Goal: Task Accomplishment & Management: Manage account settings

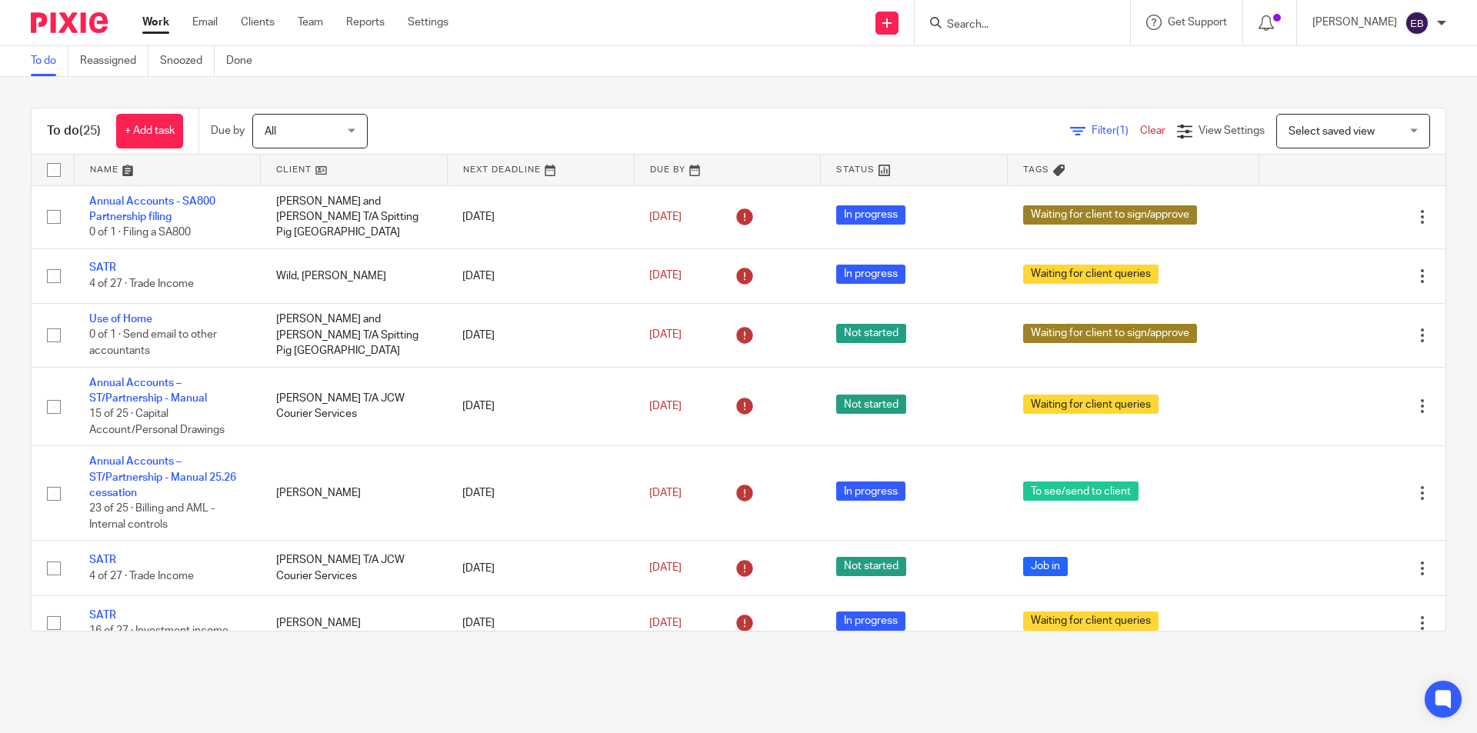
scroll to position [1163, 0]
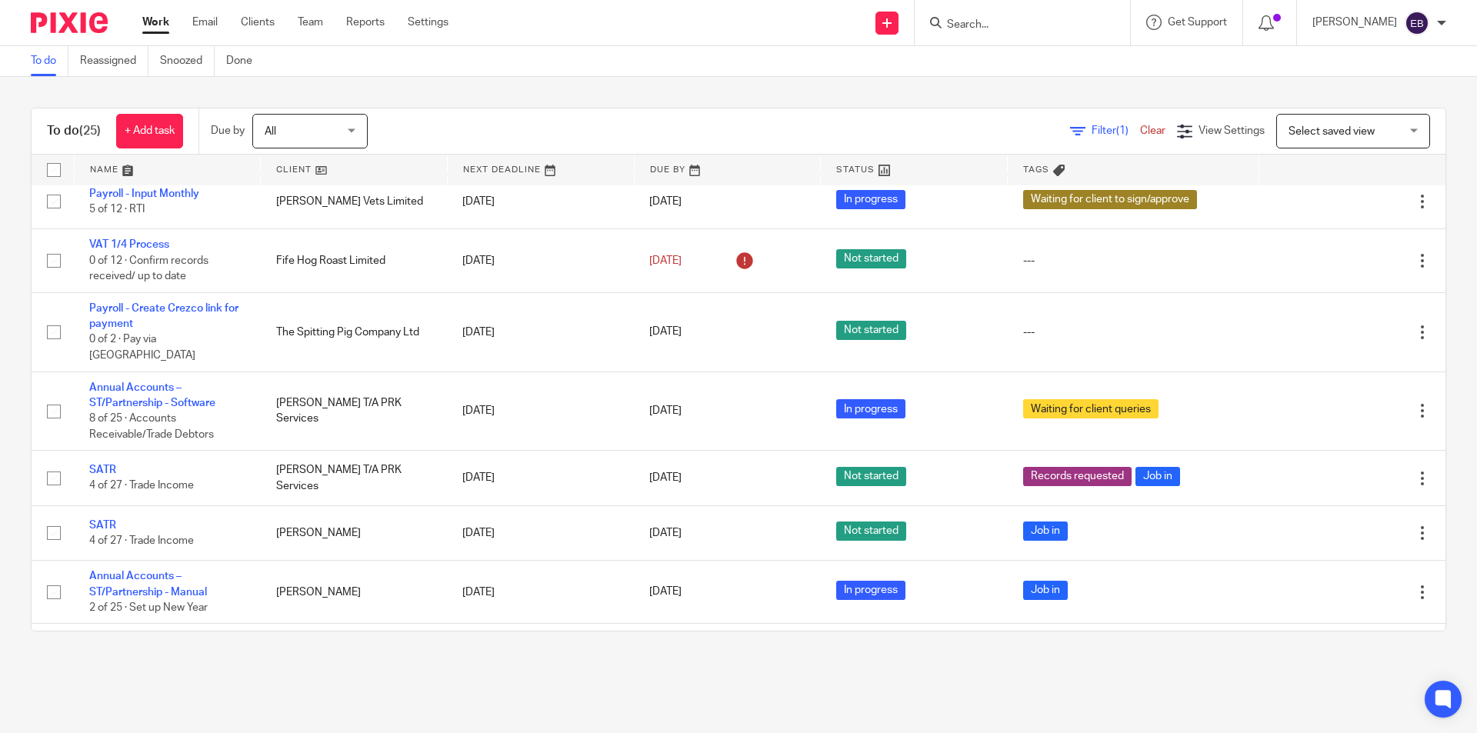
click at [1009, 22] on input "Search" at bounding box center [1014, 25] width 138 height 14
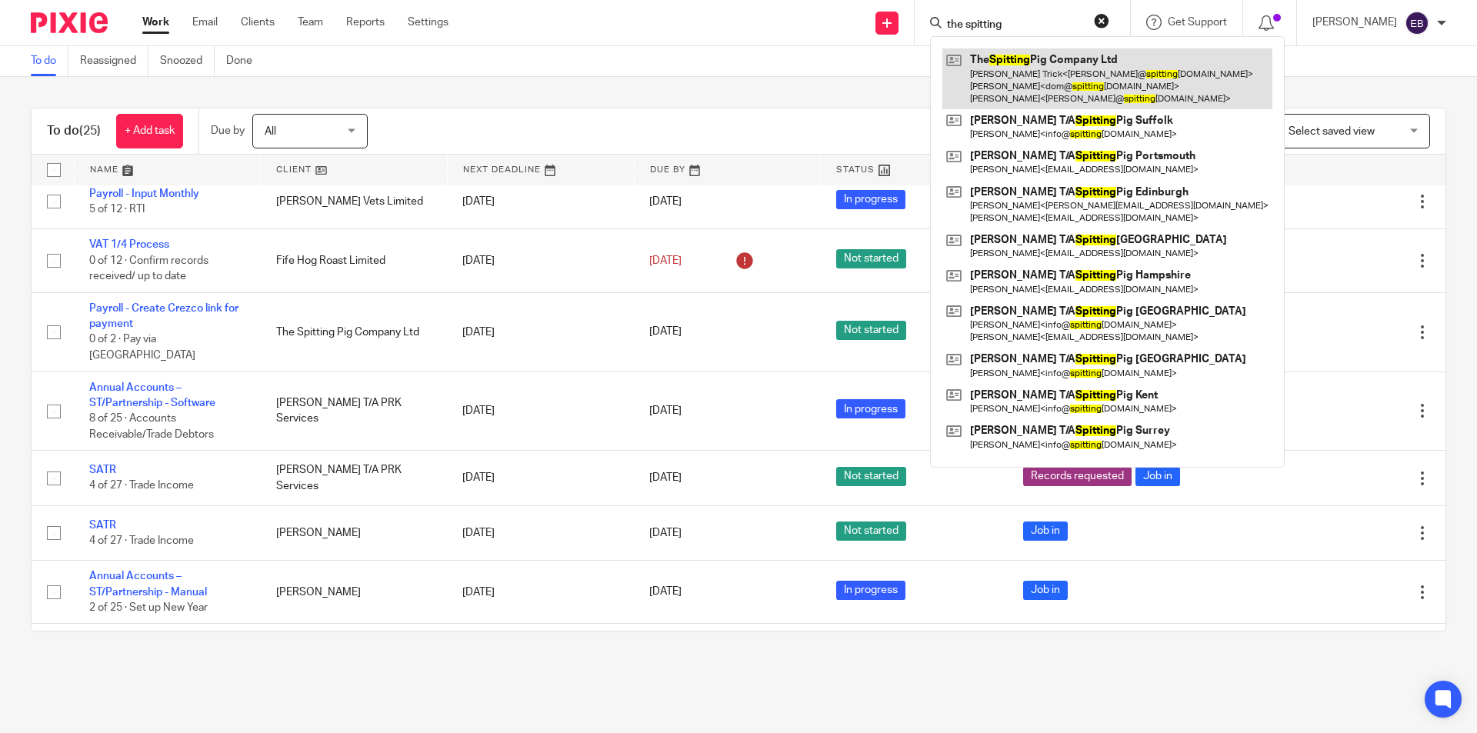
type input "the spitting"
click at [995, 78] on link at bounding box center [1107, 78] width 330 height 61
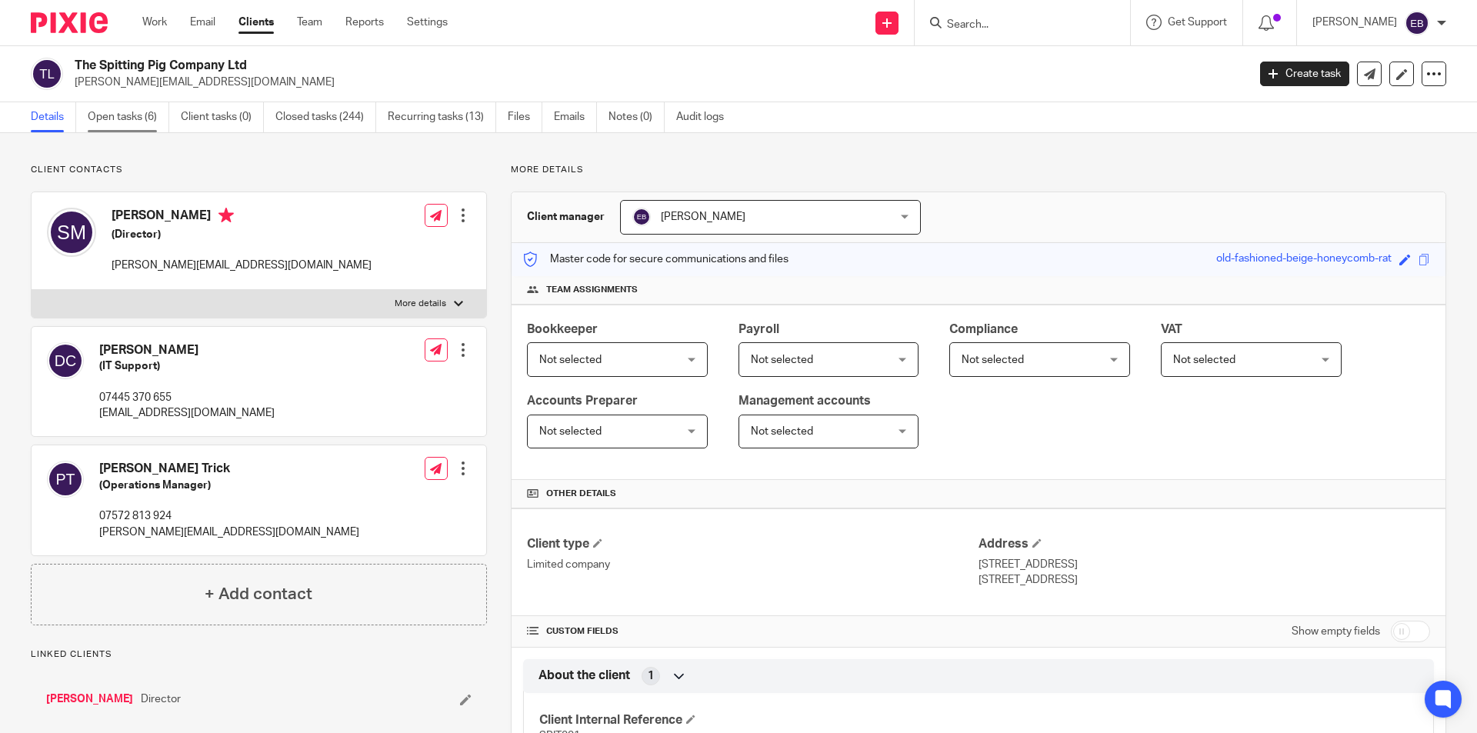
click at [144, 112] on link "Open tasks (6)" at bounding box center [129, 117] width 82 height 30
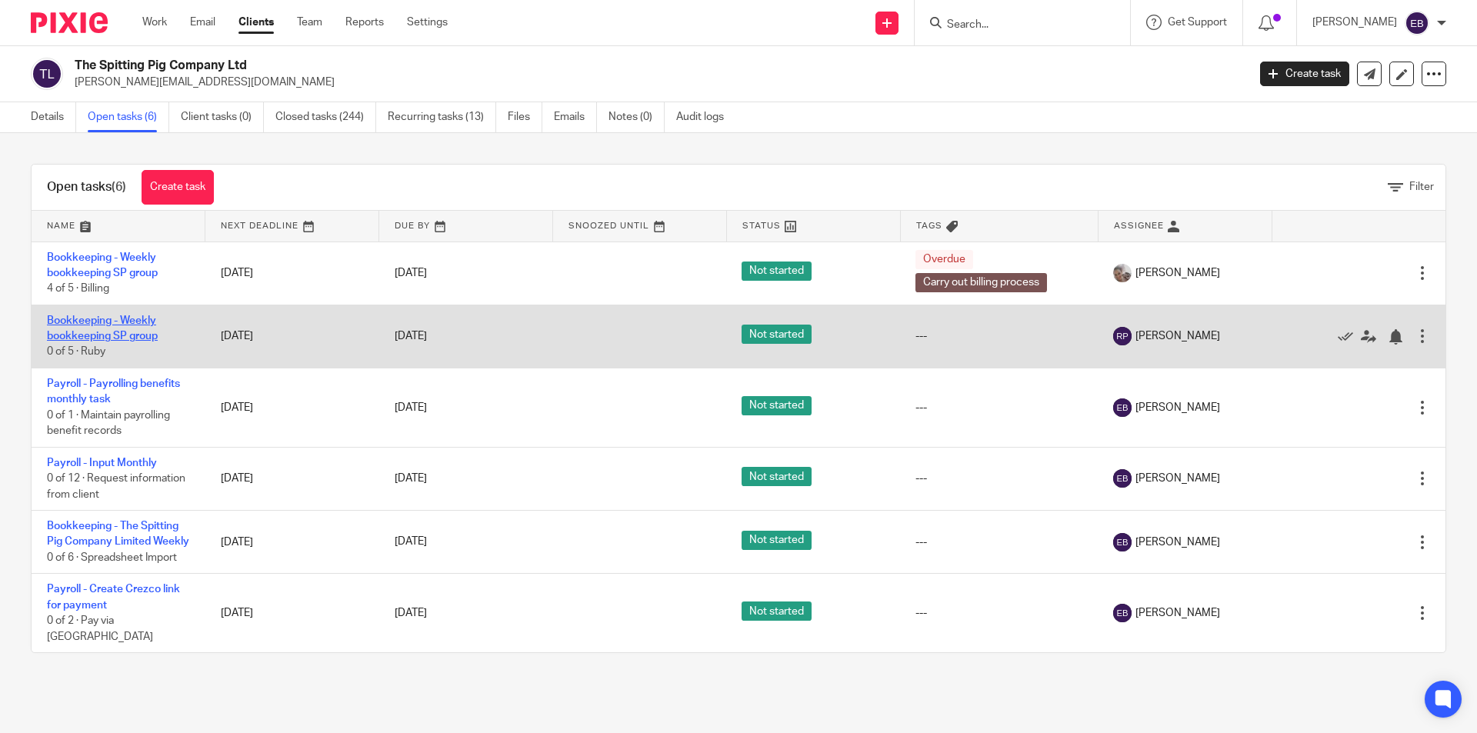
click at [116, 331] on link "Bookkeeping - Weekly bookkeeping SP group" at bounding box center [102, 328] width 111 height 26
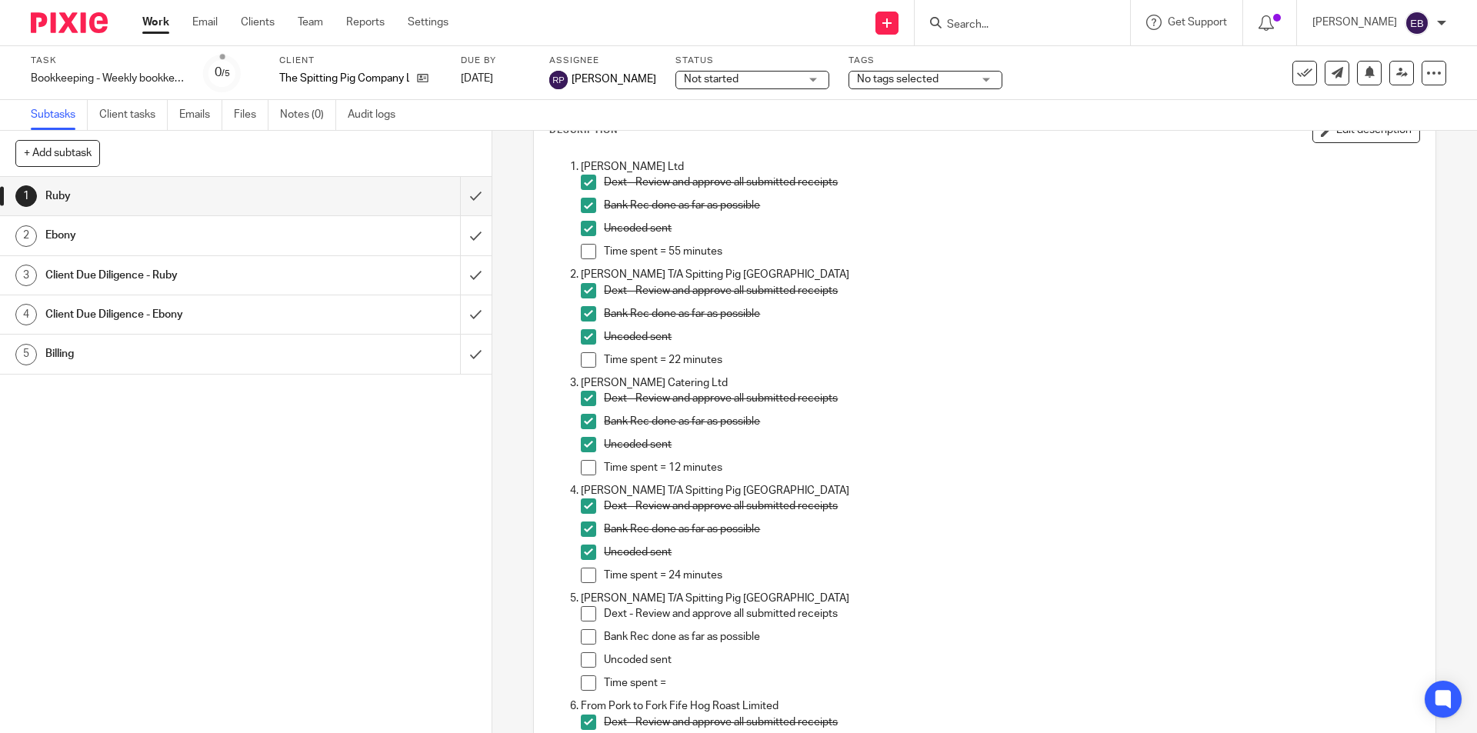
scroll to position [23, 0]
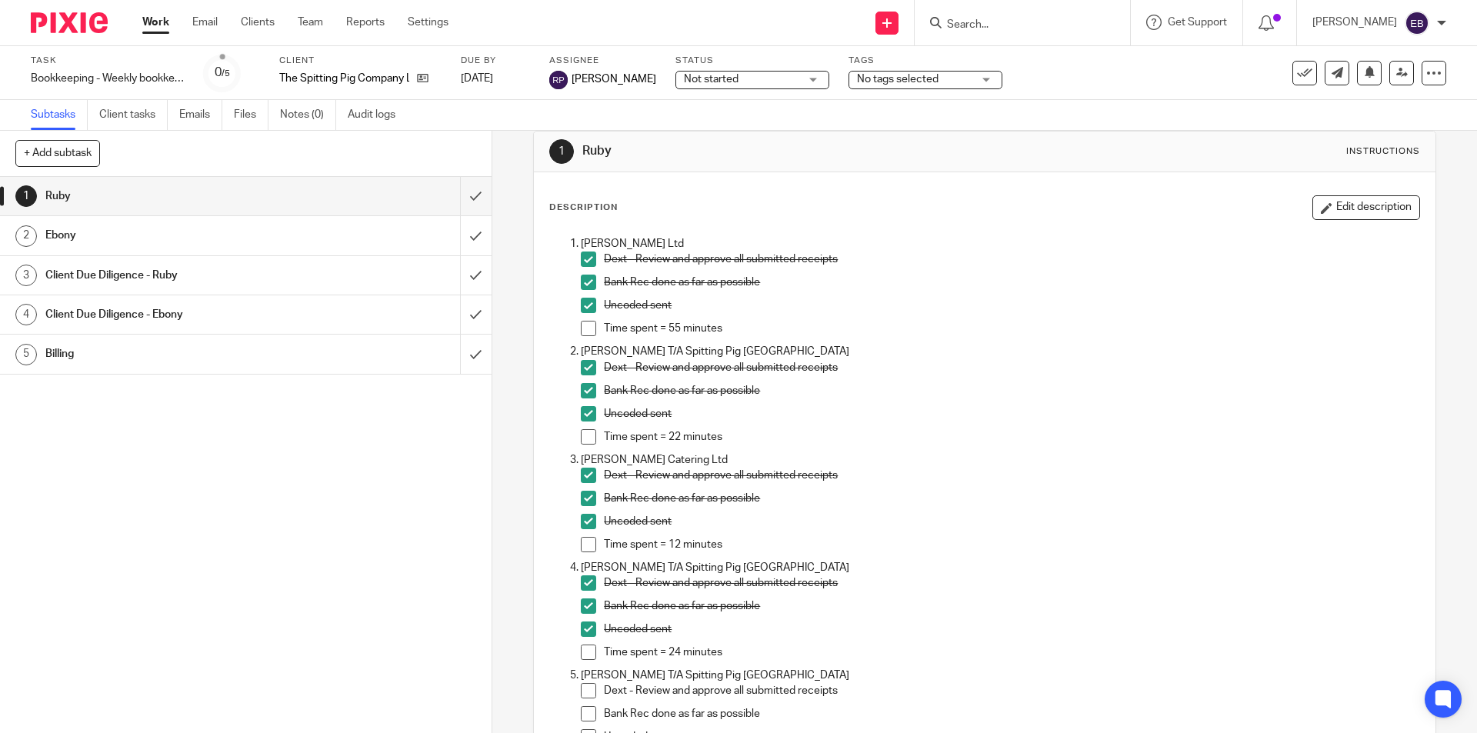
click at [174, 238] on h1 "Ebony" at bounding box center [178, 235] width 266 height 23
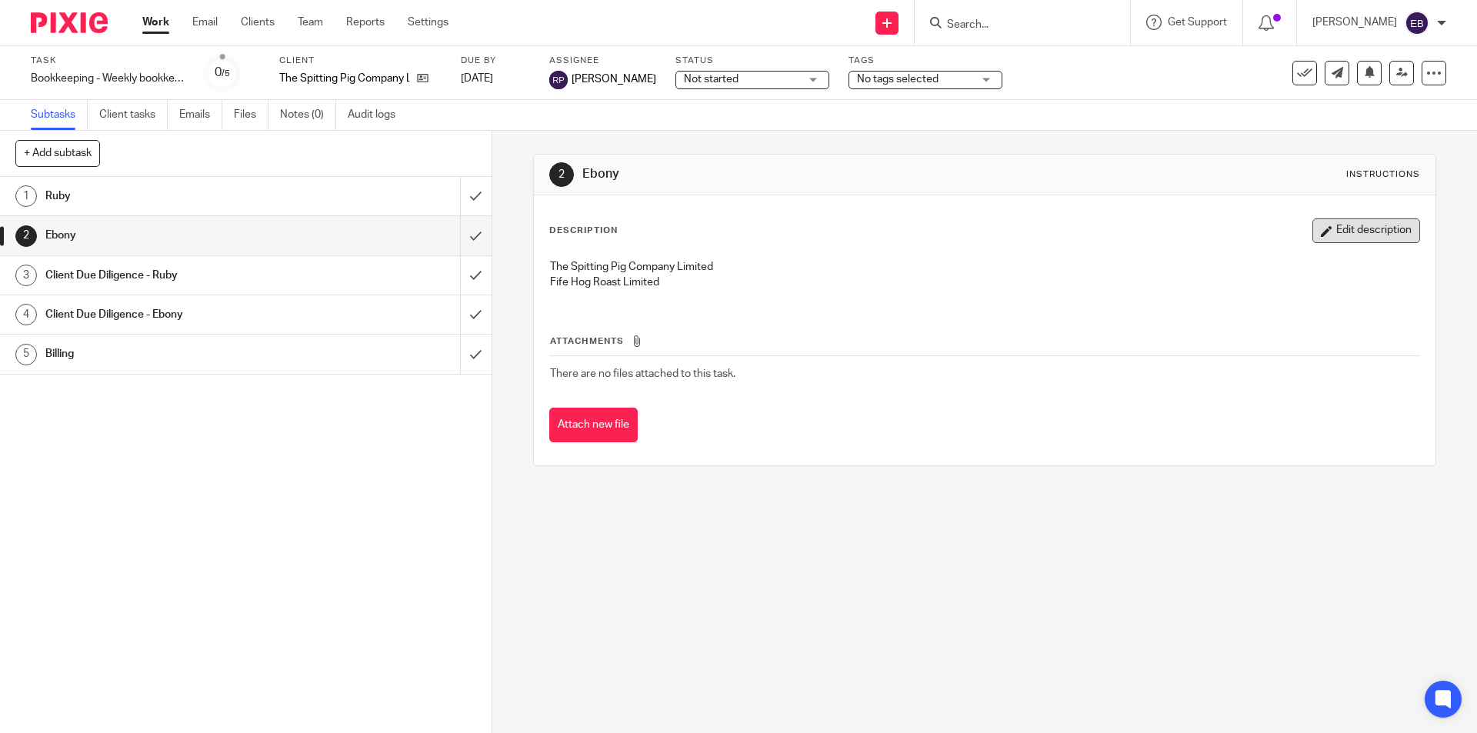
click at [1352, 219] on button "Edit description" at bounding box center [1366, 230] width 108 height 25
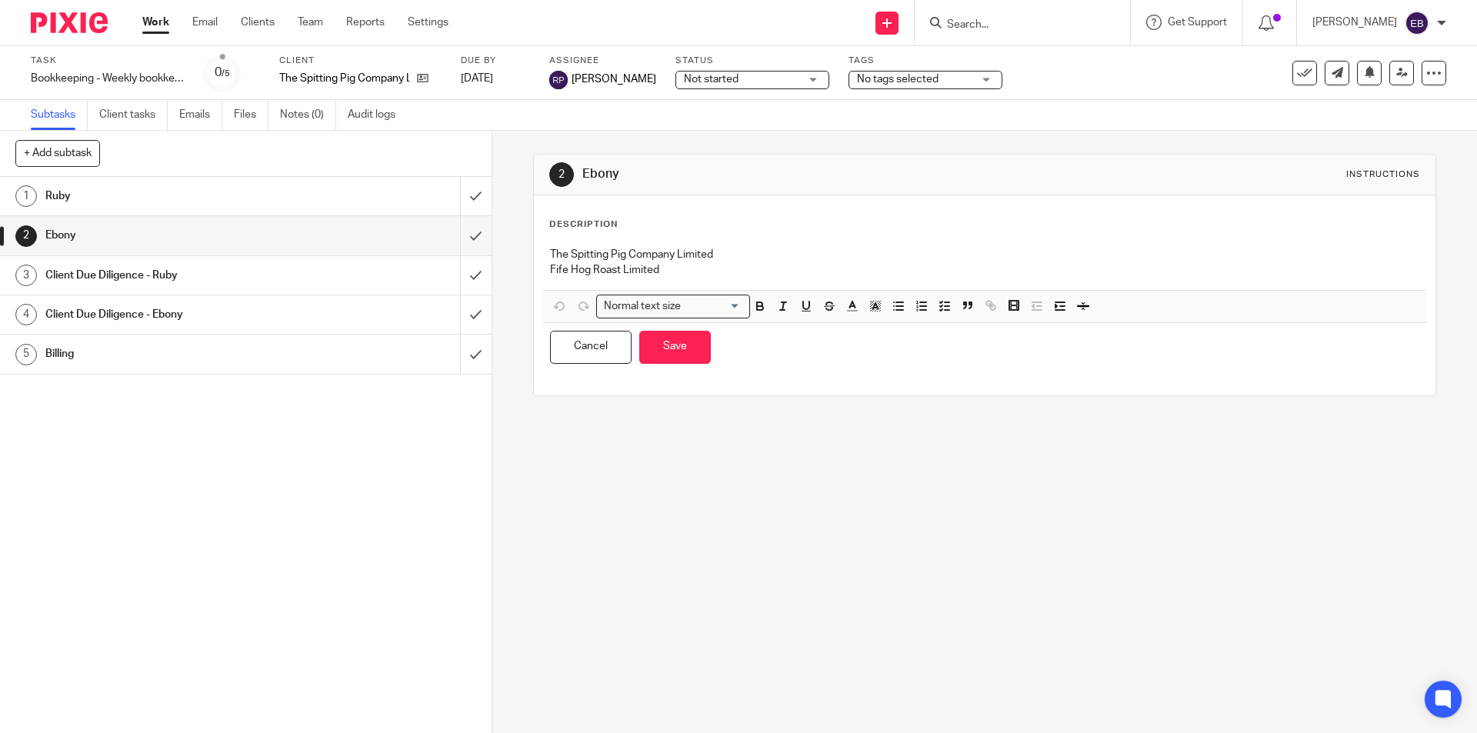
click at [790, 262] on p "The Spitting Pig Company Limited" at bounding box center [984, 254] width 868 height 15
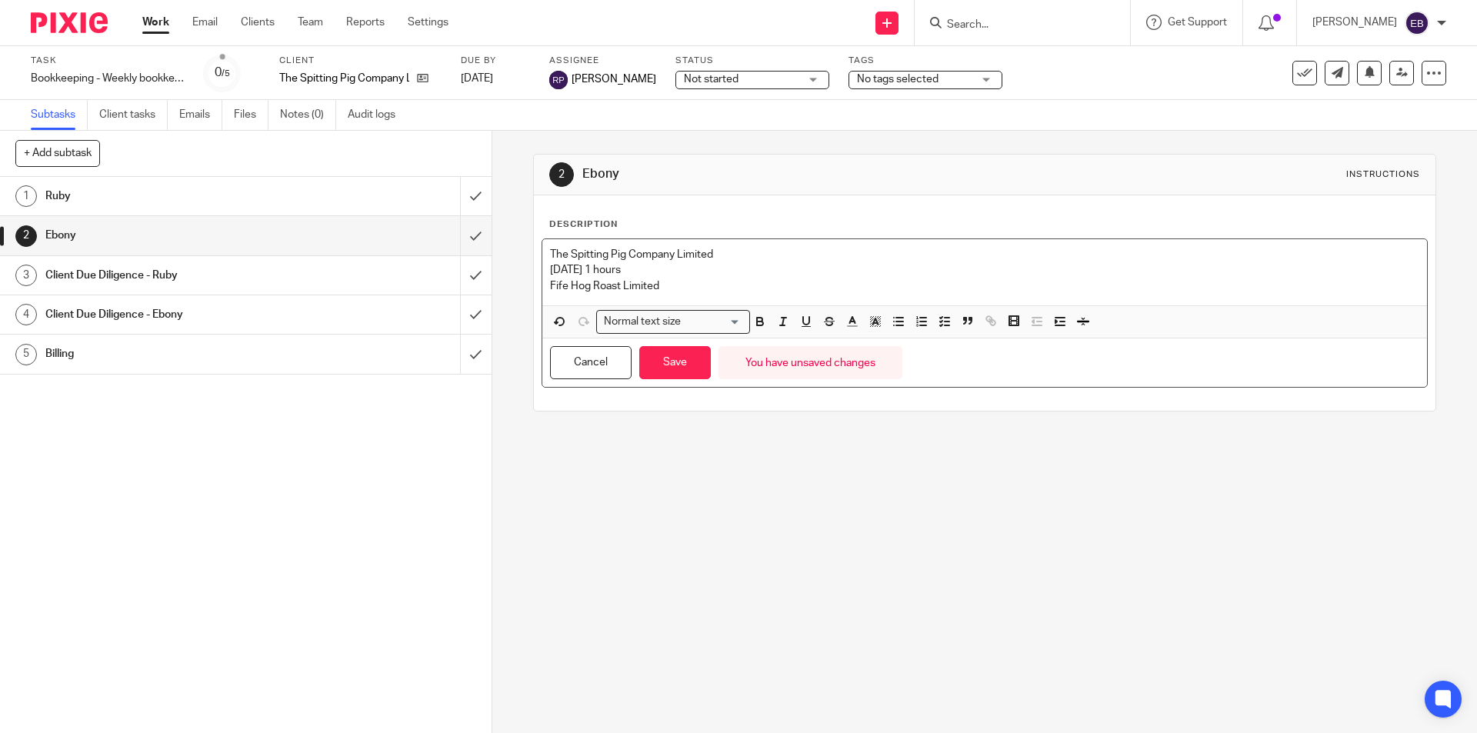
click at [594, 267] on p "Tuesday 1 hours" at bounding box center [984, 269] width 868 height 15
click at [651, 266] on p "Tuesday 1.125 hours" at bounding box center [984, 269] width 868 height 15
click at [669, 372] on button "Save" at bounding box center [675, 362] width 72 height 33
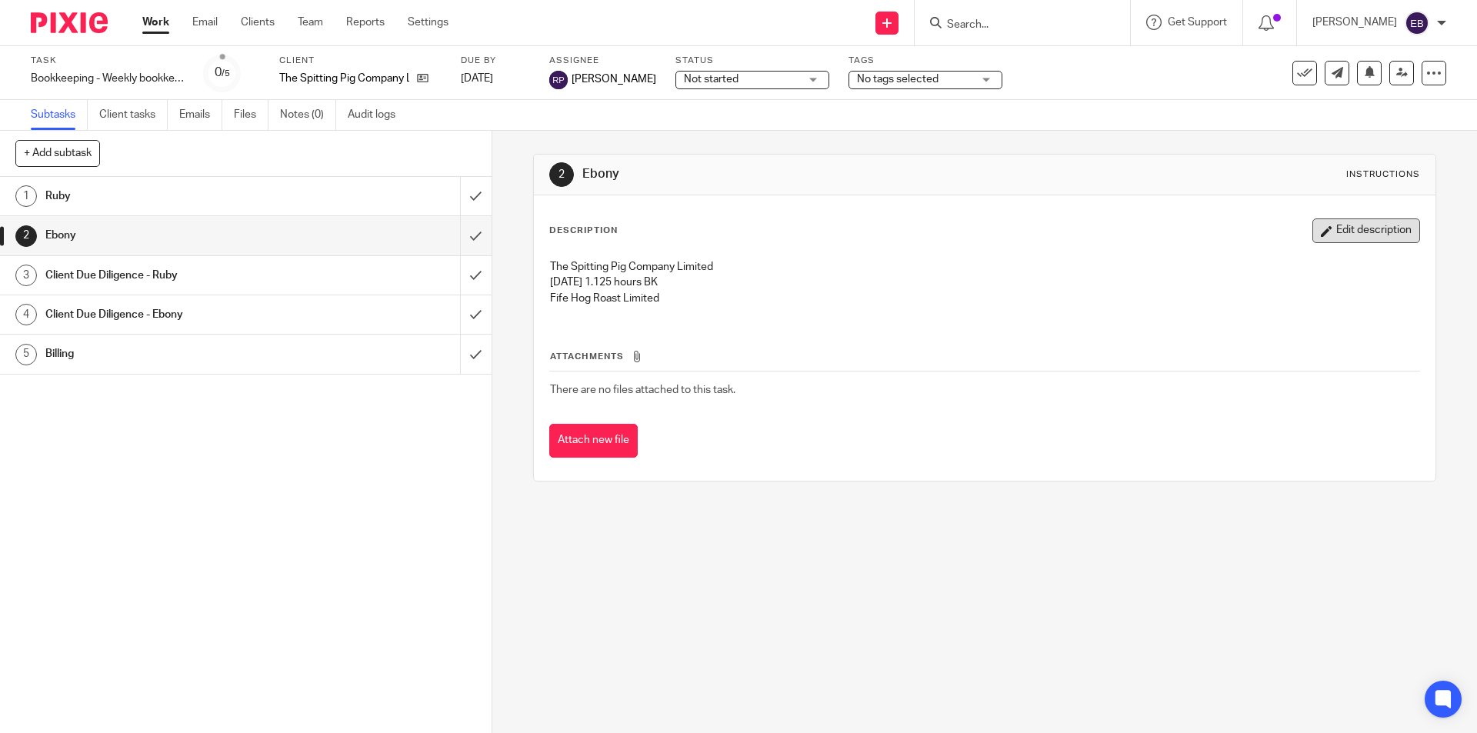
click at [1354, 238] on button "Edit description" at bounding box center [1366, 230] width 108 height 25
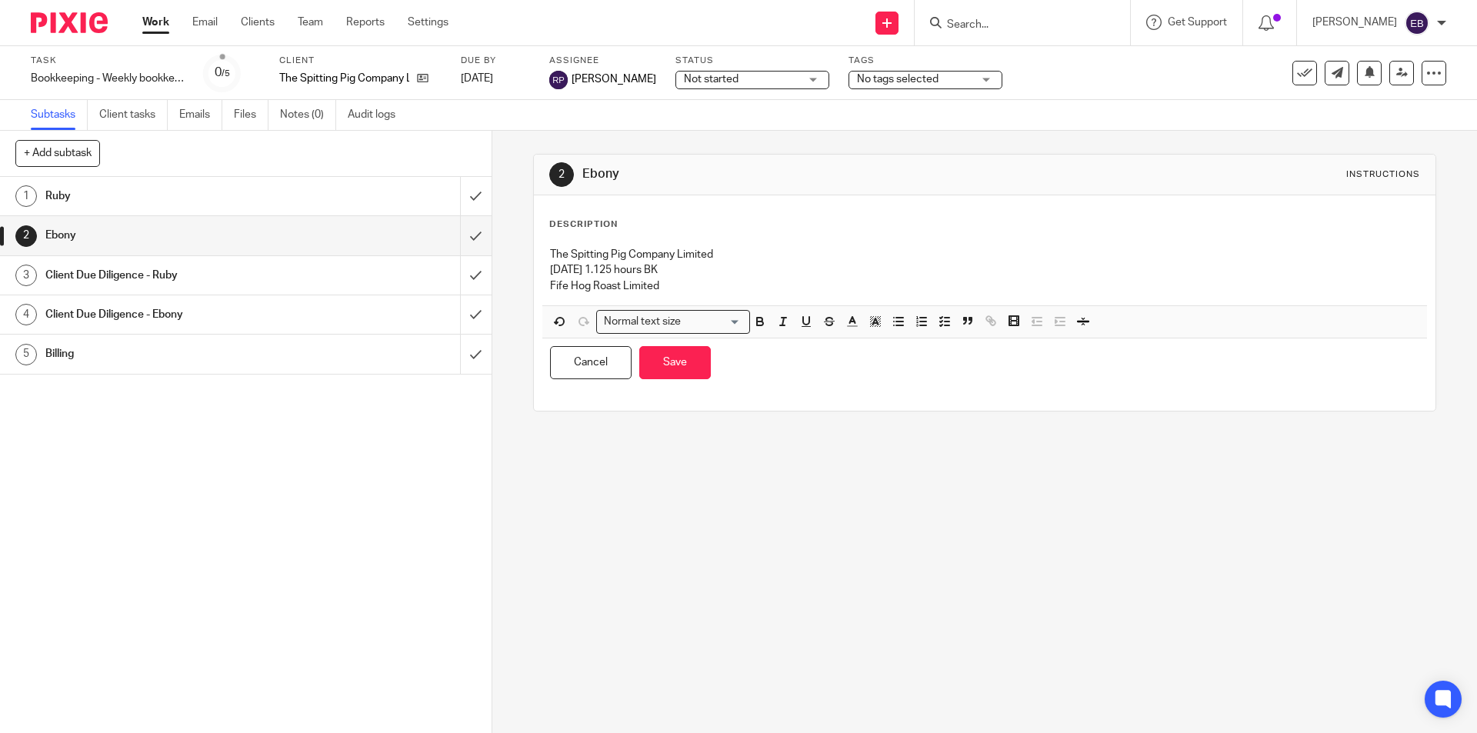
click at [597, 265] on p "Tuesday 1.125 hours BK" at bounding box center [984, 269] width 868 height 15
click at [646, 529] on div "2 Ebony Instructions Description The Spitting Pig Company Limited Tuesday 1.375…" at bounding box center [984, 432] width 985 height 602
click at [676, 368] on button "Save" at bounding box center [675, 362] width 72 height 33
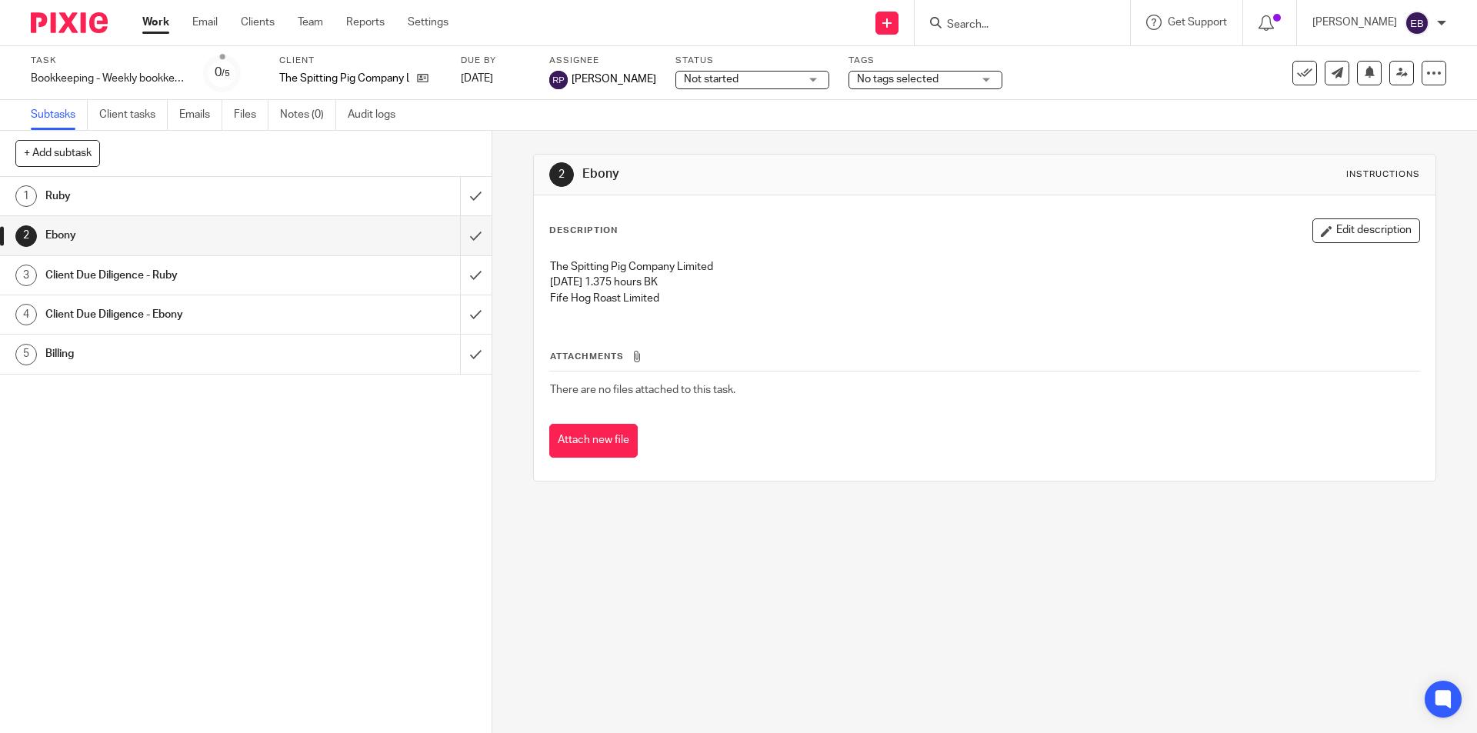
drag, startPoint x: 1325, startPoint y: 236, endPoint x: 1187, endPoint y: 270, distance: 141.8
click at [1322, 236] on button "Edit description" at bounding box center [1366, 230] width 108 height 25
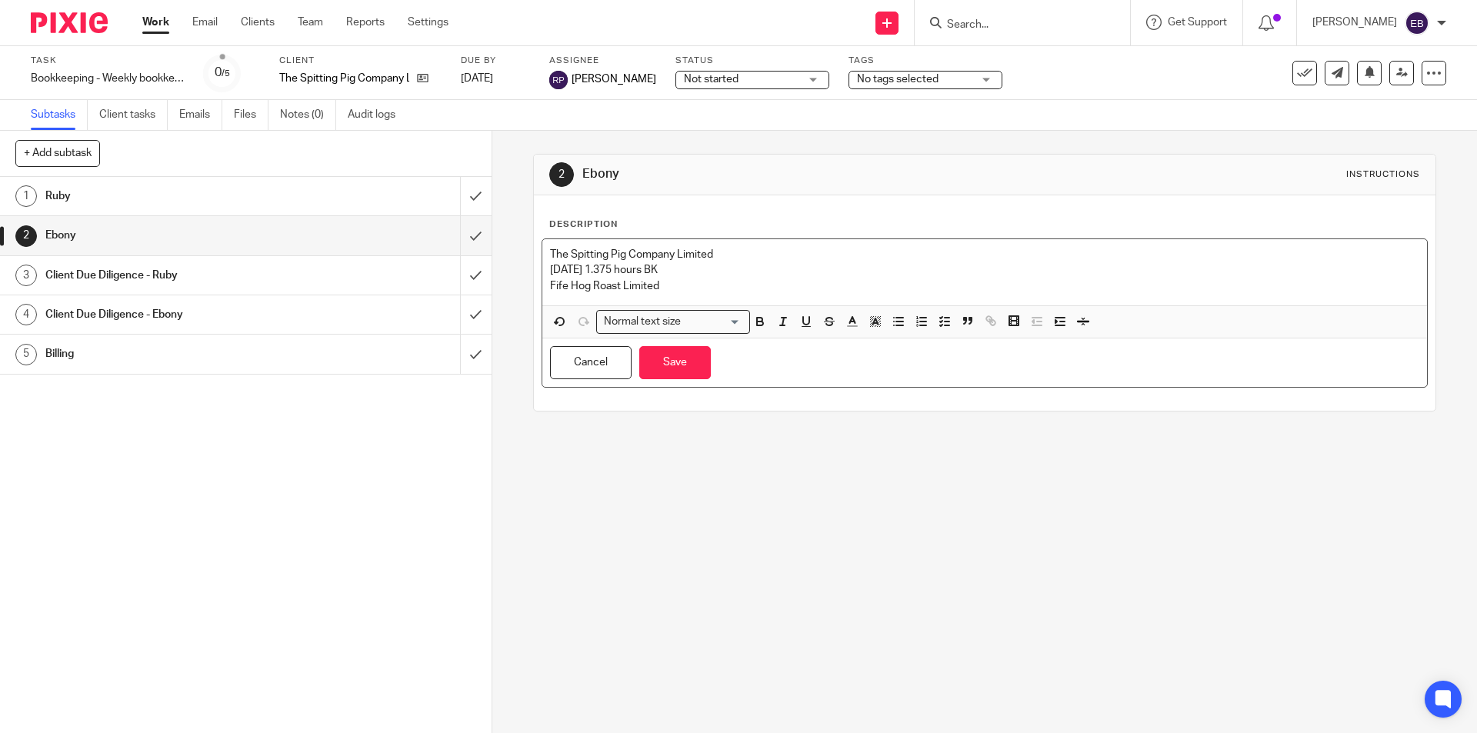
click at [708, 288] on p "Fife Hog Roast Limited" at bounding box center [984, 285] width 868 height 15
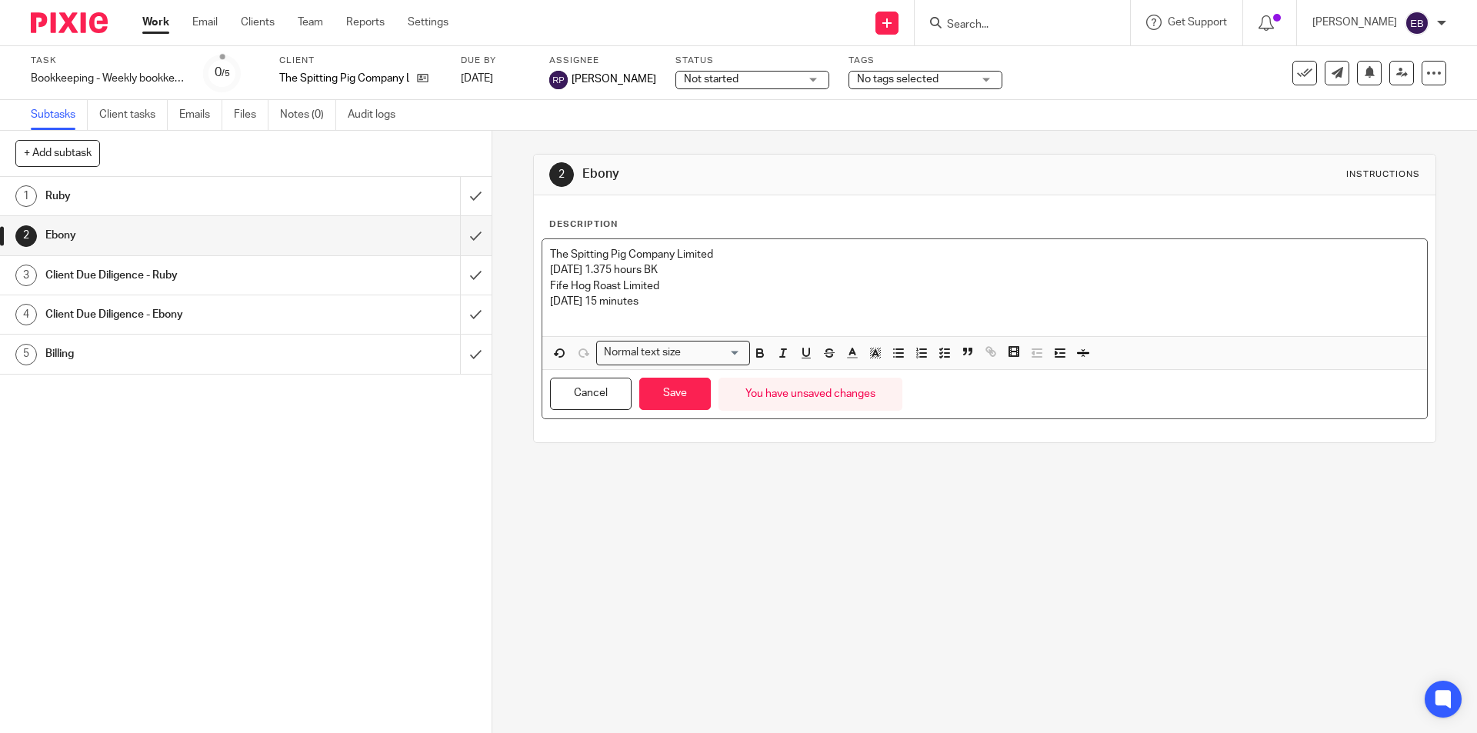
click at [664, 285] on p "Fife Hog Roast Limited" at bounding box center [984, 285] width 868 height 15
click at [684, 269] on p "Tuesday 1.375 hours BK" at bounding box center [984, 269] width 868 height 15
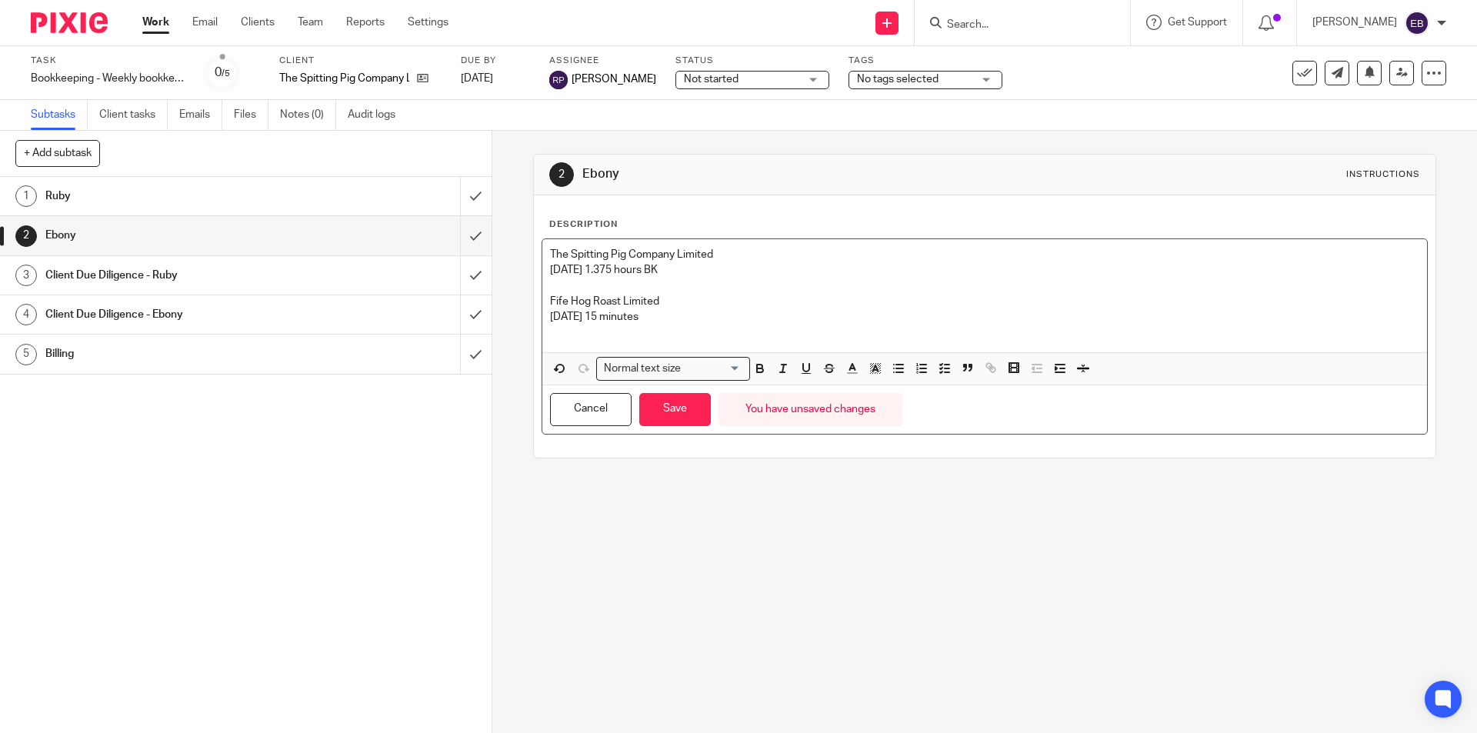
click at [696, 287] on p at bounding box center [984, 285] width 868 height 15
click at [660, 417] on button "Save" at bounding box center [675, 409] width 72 height 33
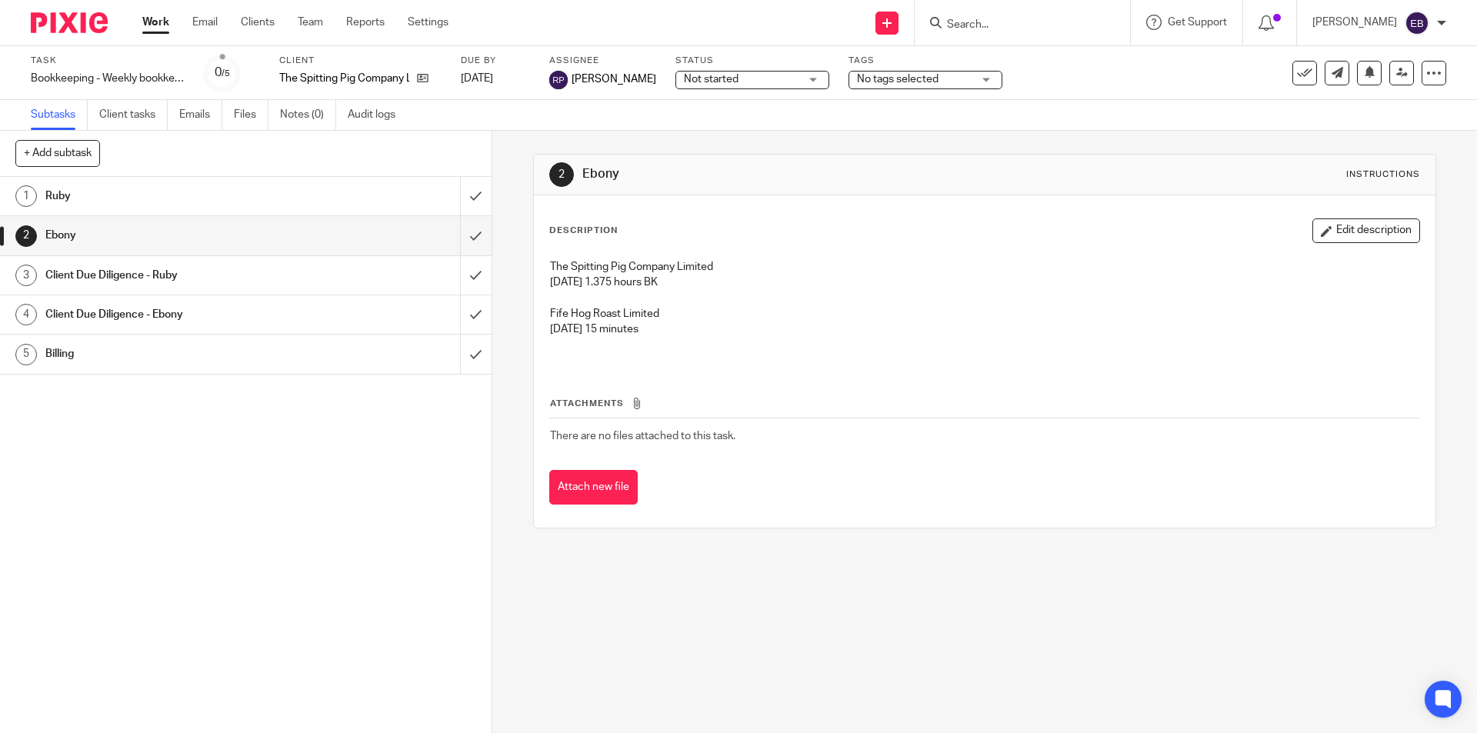
click at [152, 23] on link "Work" at bounding box center [155, 22] width 27 height 15
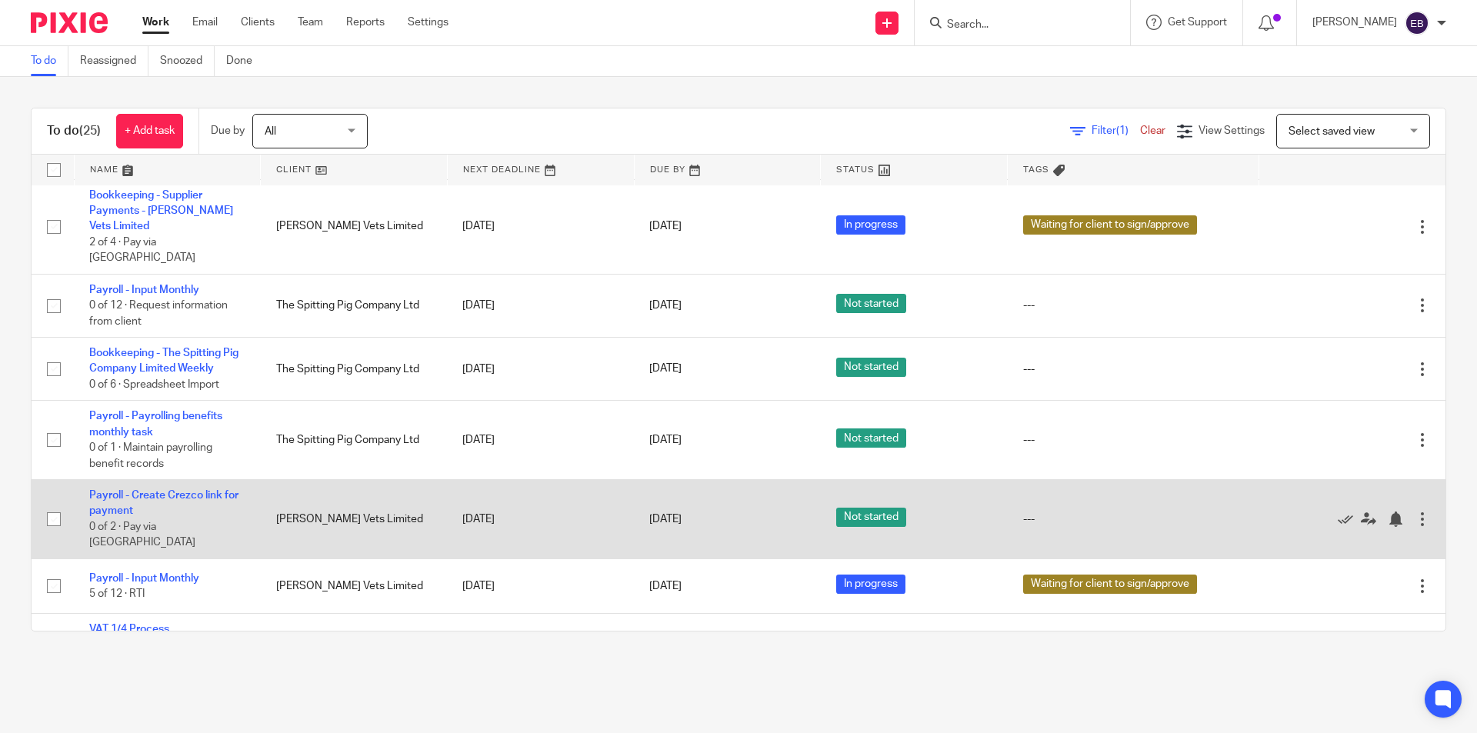
scroll to position [702, 0]
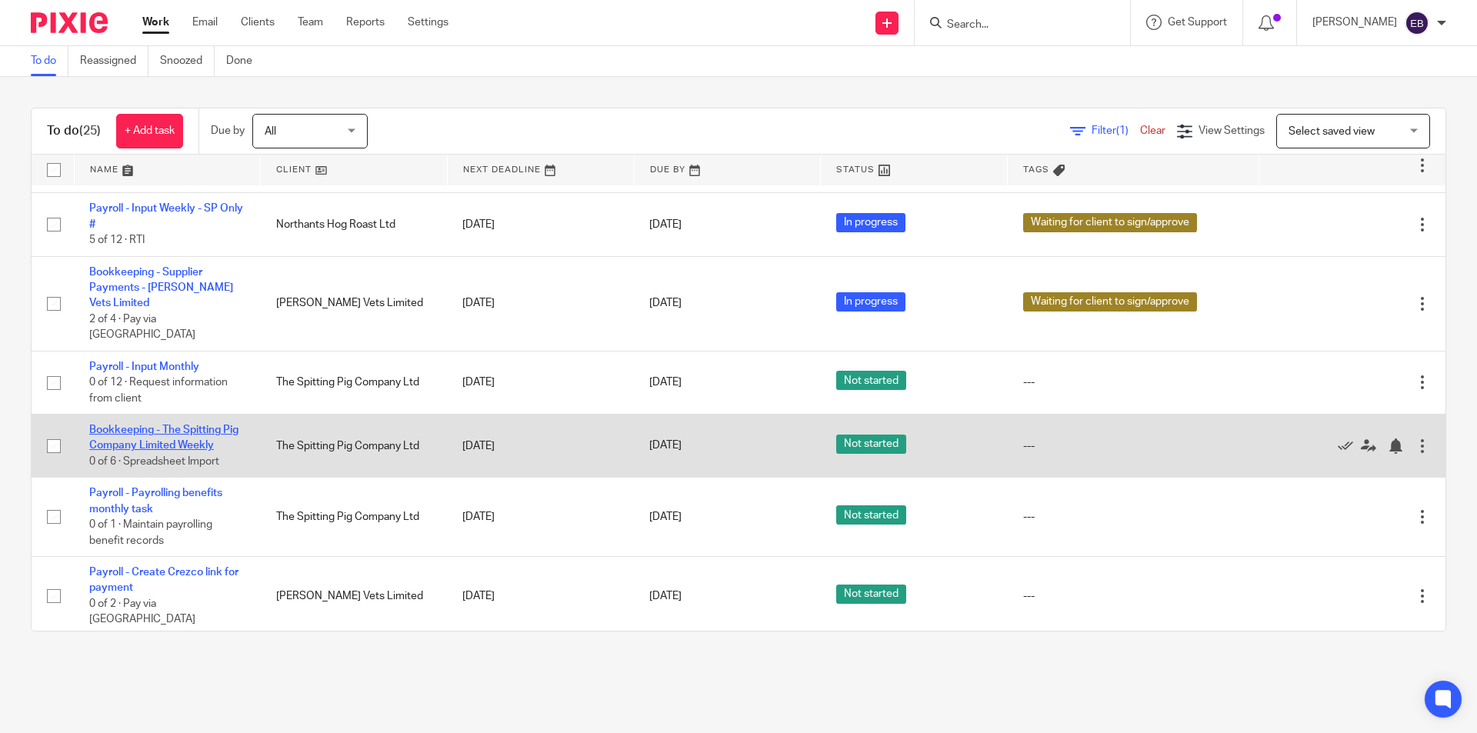
click at [188, 425] on link "Bookkeeping - The Spitting Pig Company Limited Weekly" at bounding box center [163, 438] width 149 height 26
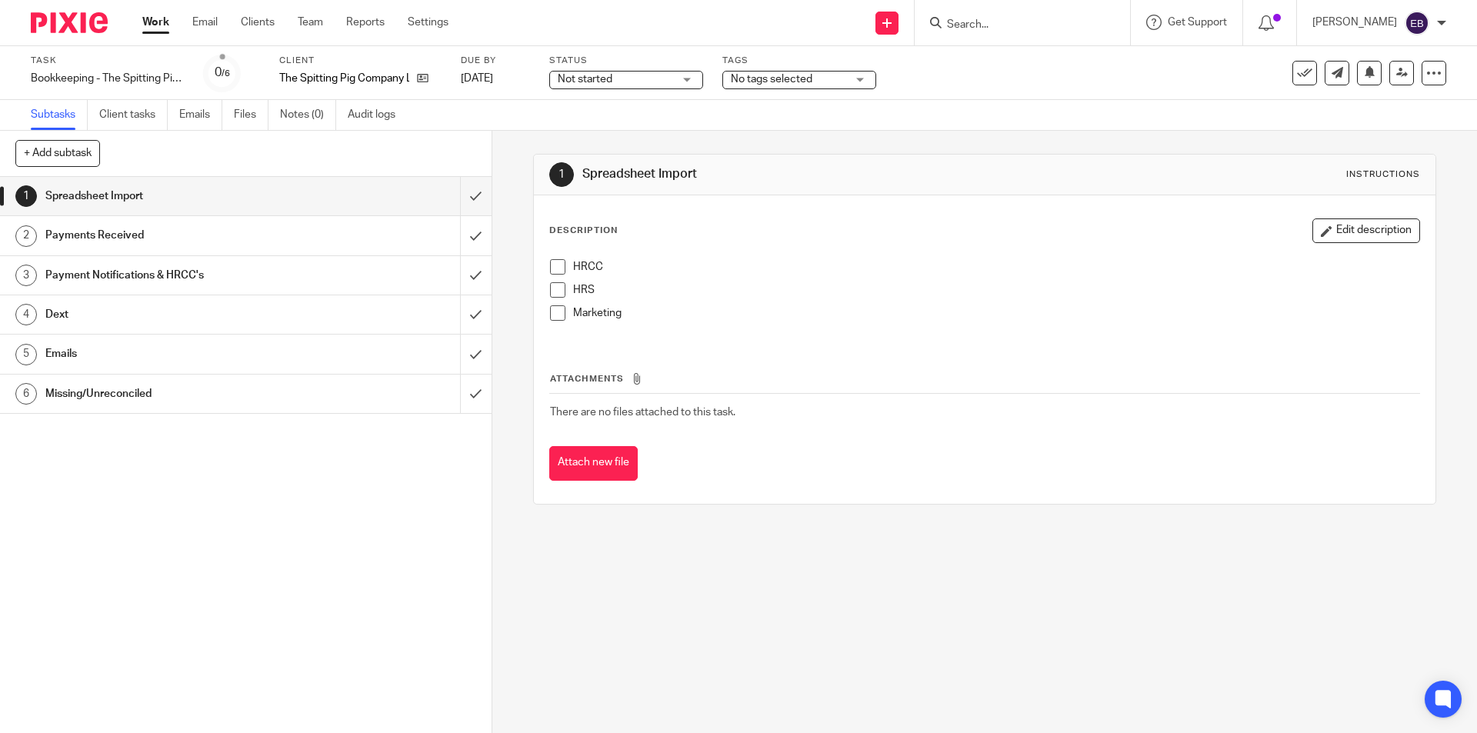
drag, startPoint x: 548, startPoint y: 277, endPoint x: 548, endPoint y: 287, distance: 10.0
click at [550, 278] on li "HRCC" at bounding box center [984, 270] width 868 height 23
click at [550, 288] on span at bounding box center [557, 289] width 15 height 15
click at [550, 267] on span at bounding box center [557, 266] width 15 height 15
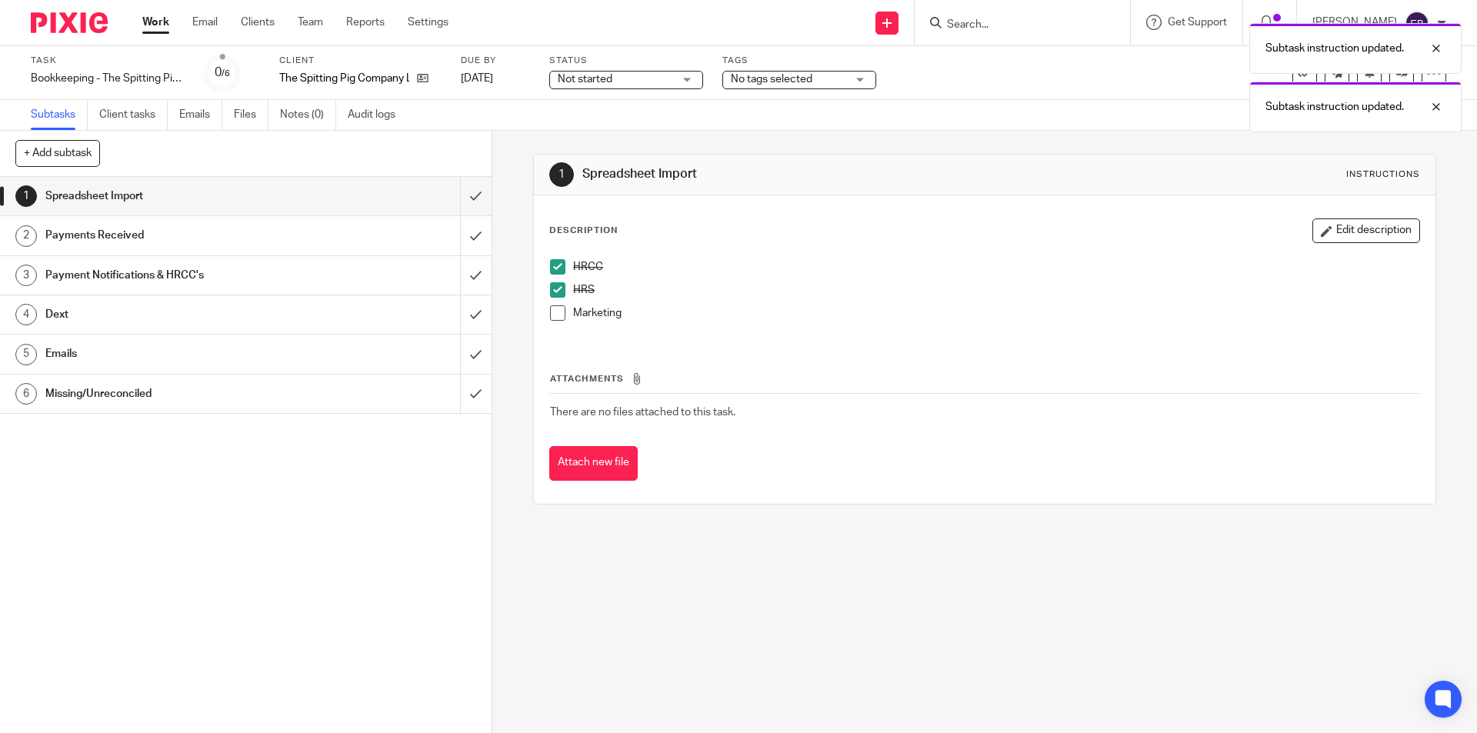
click at [553, 285] on span at bounding box center [557, 289] width 15 height 15
click at [462, 202] on input "submit" at bounding box center [246, 196] width 492 height 38
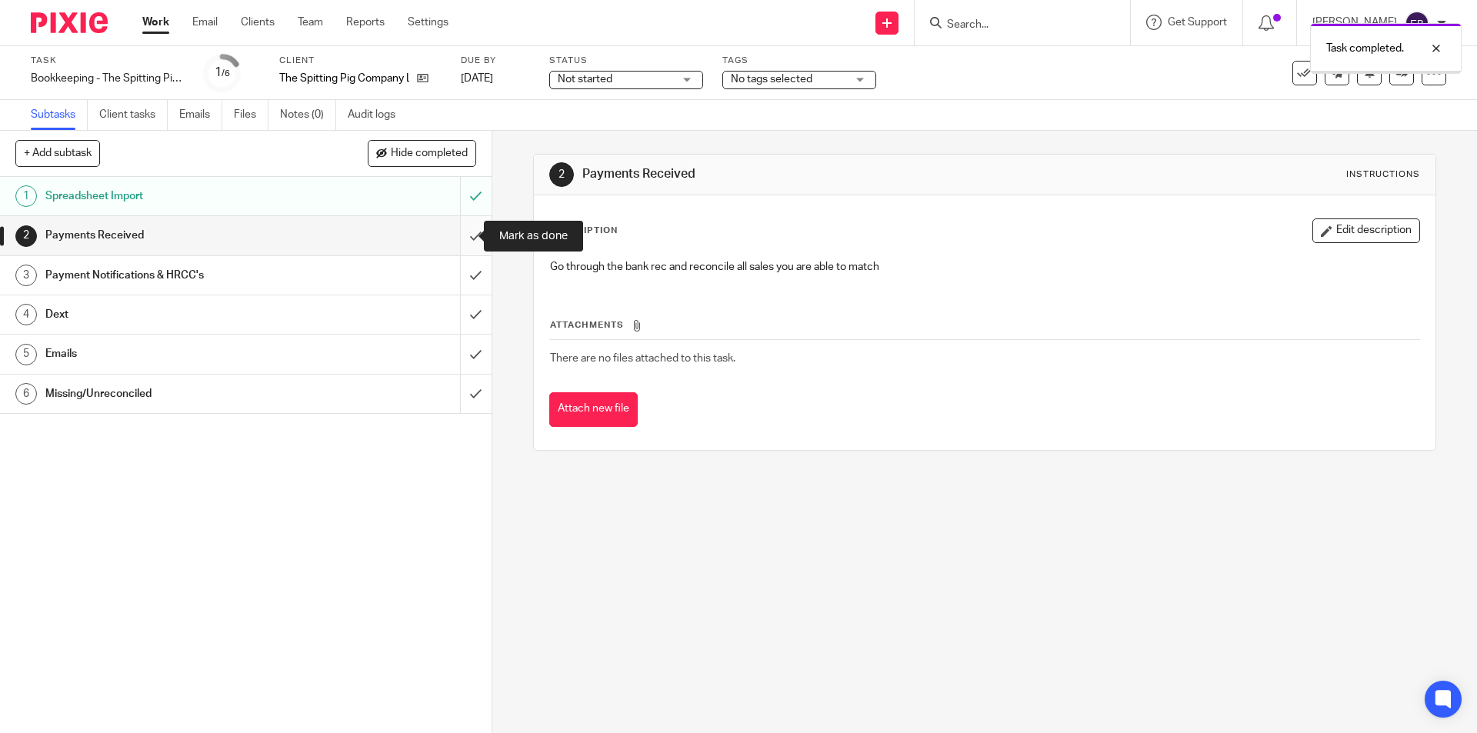
click at [462, 236] on input "submit" at bounding box center [246, 235] width 492 height 38
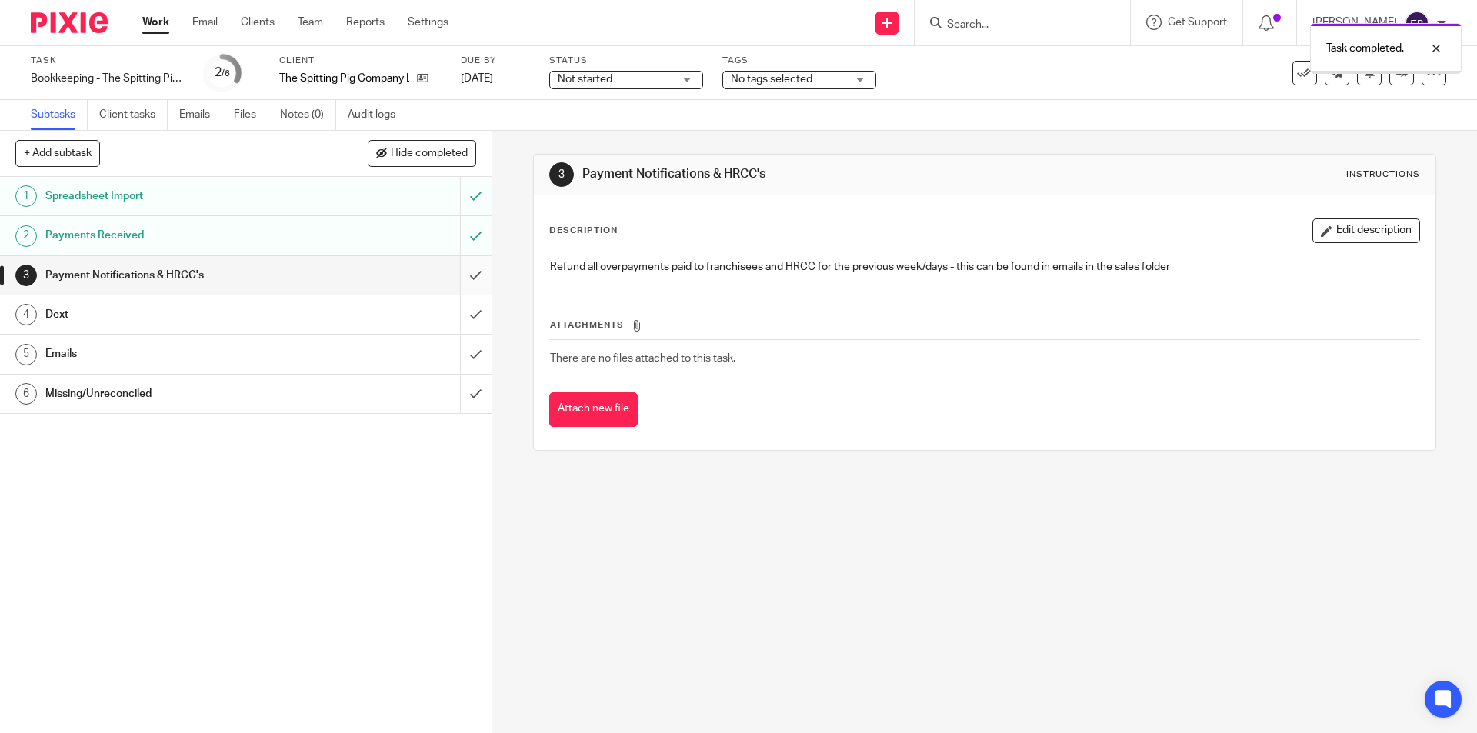
click at [462, 265] on input "submit" at bounding box center [246, 275] width 492 height 38
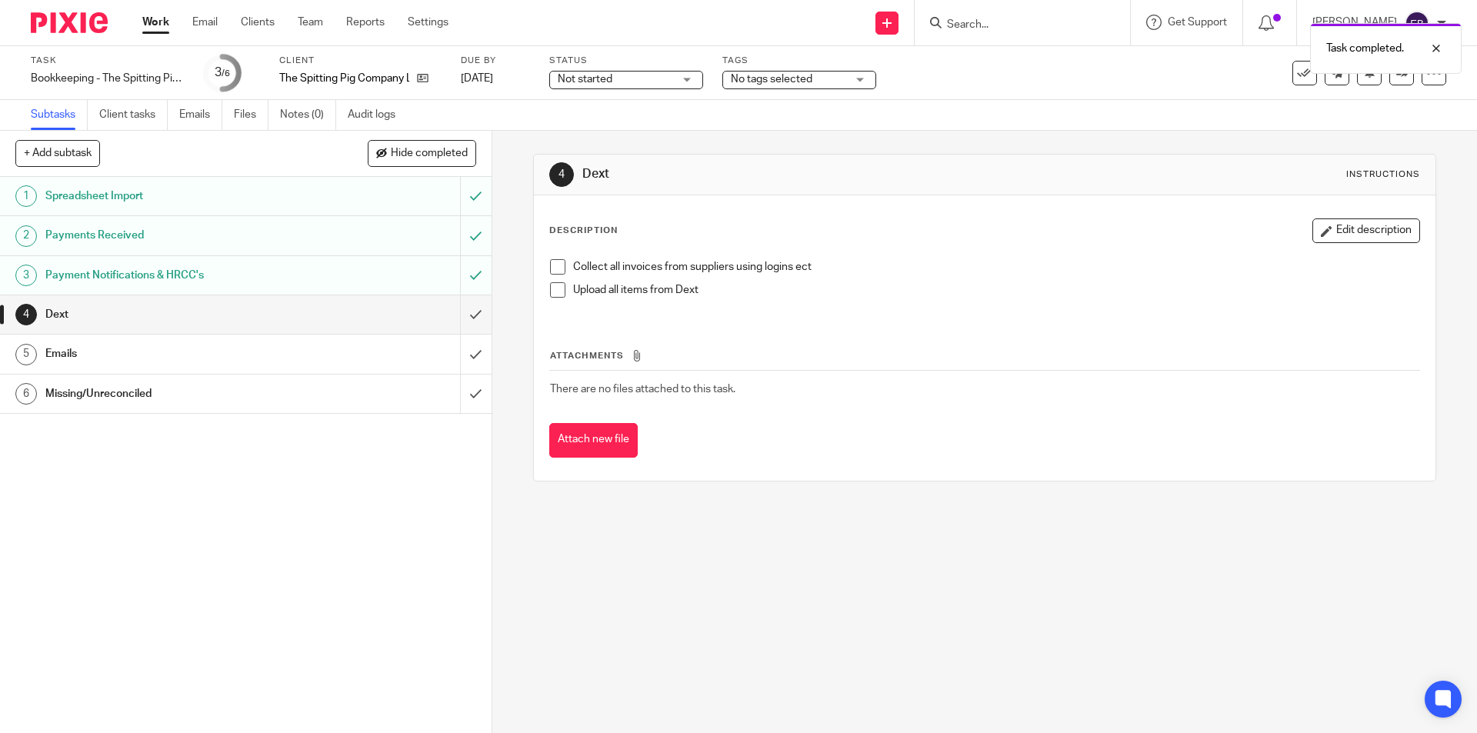
drag, startPoint x: 549, startPoint y: 267, endPoint x: 550, endPoint y: 275, distance: 8.5
click at [550, 267] on span at bounding box center [557, 266] width 15 height 15
click at [550, 291] on span at bounding box center [557, 289] width 15 height 15
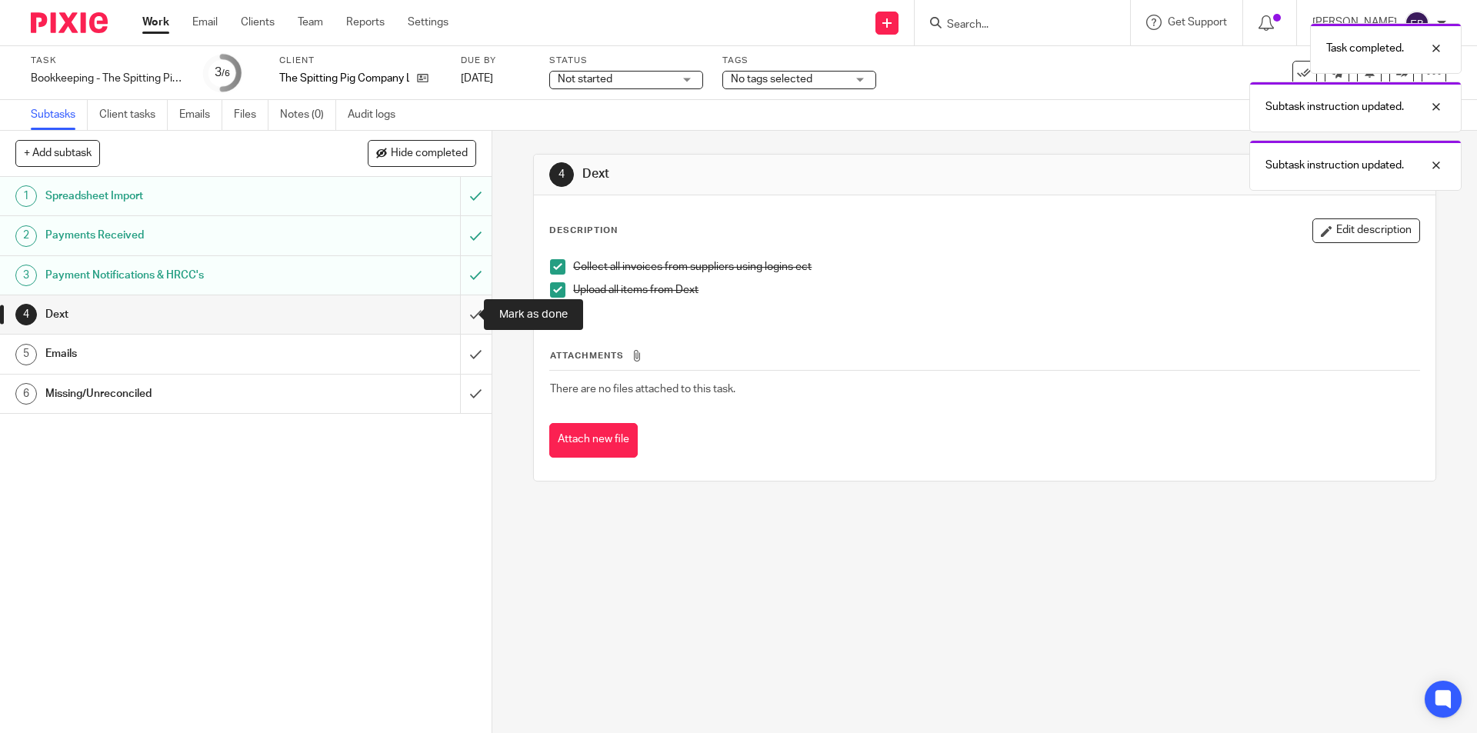
click at [457, 314] on input "submit" at bounding box center [246, 314] width 492 height 38
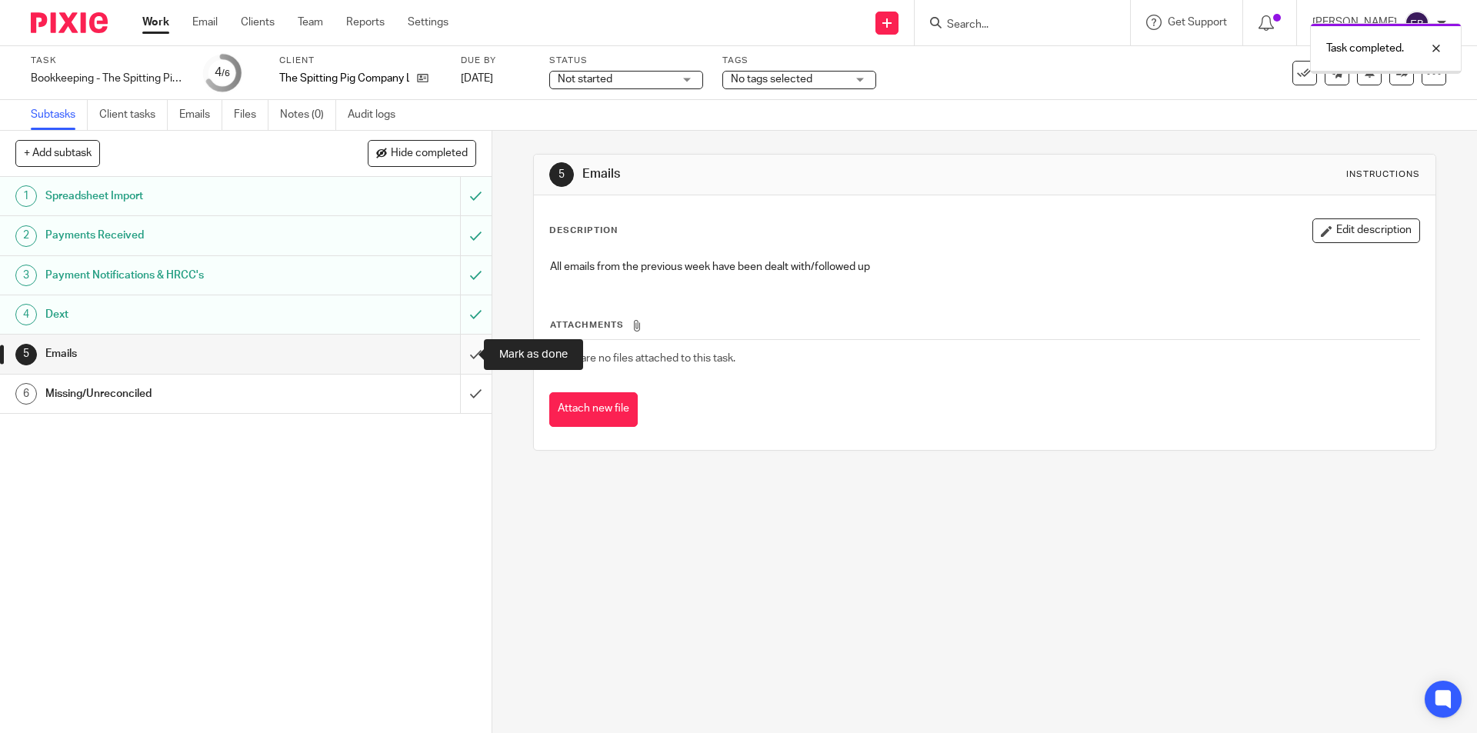
click at [458, 348] on input "submit" at bounding box center [246, 354] width 492 height 38
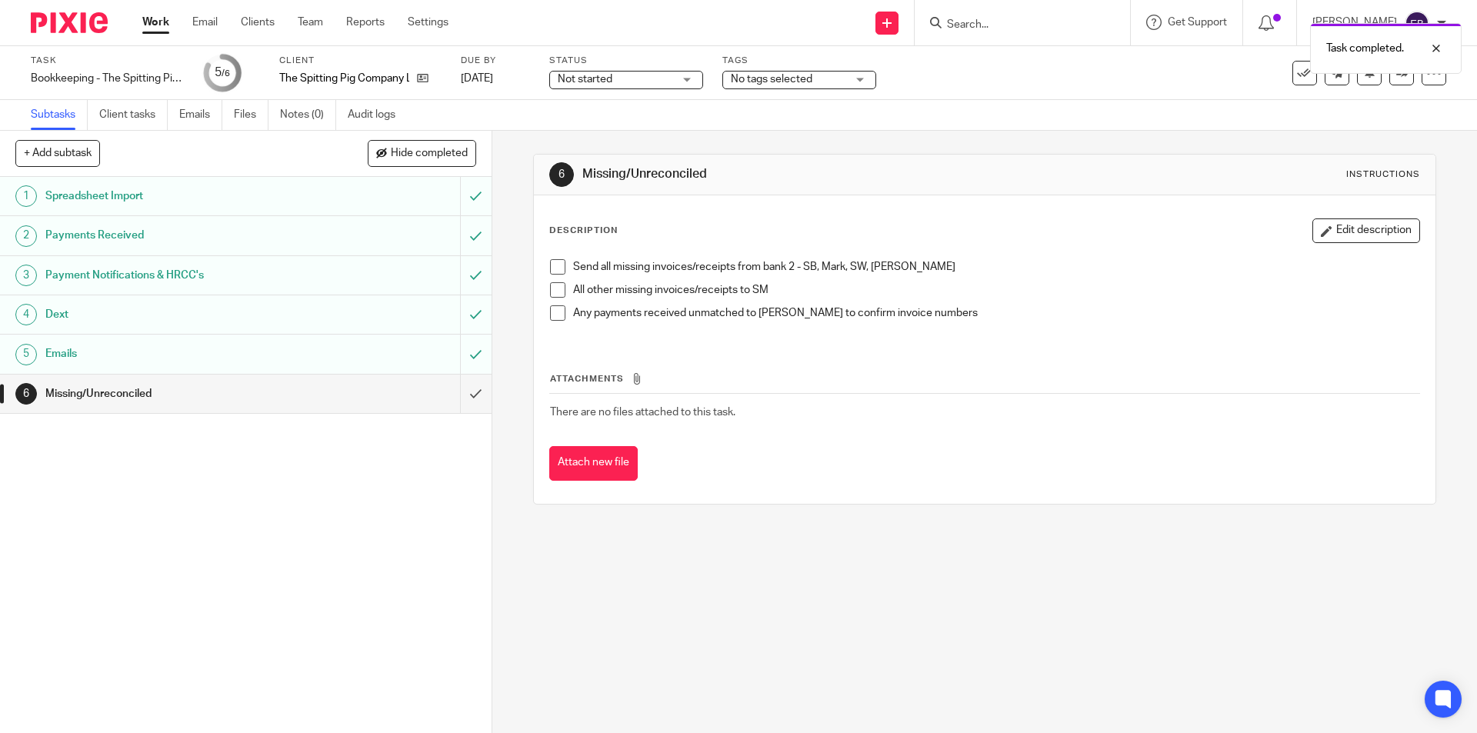
click at [552, 289] on span at bounding box center [557, 289] width 15 height 15
click at [552, 267] on span at bounding box center [557, 266] width 15 height 15
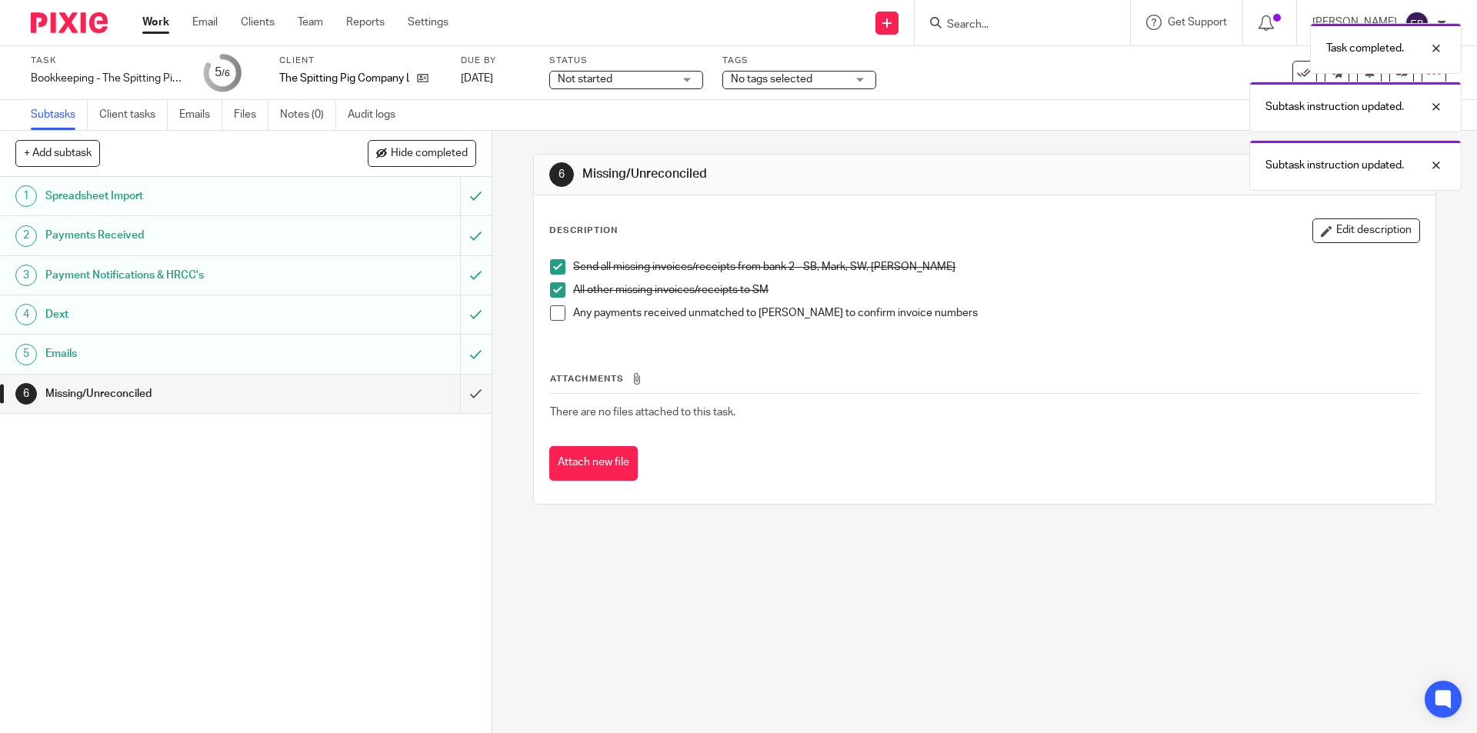
click at [550, 321] on li "Any payments received unmatched to Millie to confirm invoice numbers" at bounding box center [984, 316] width 868 height 23
click at [550, 319] on span at bounding box center [557, 312] width 15 height 15
click at [466, 391] on input "submit" at bounding box center [246, 394] width 492 height 38
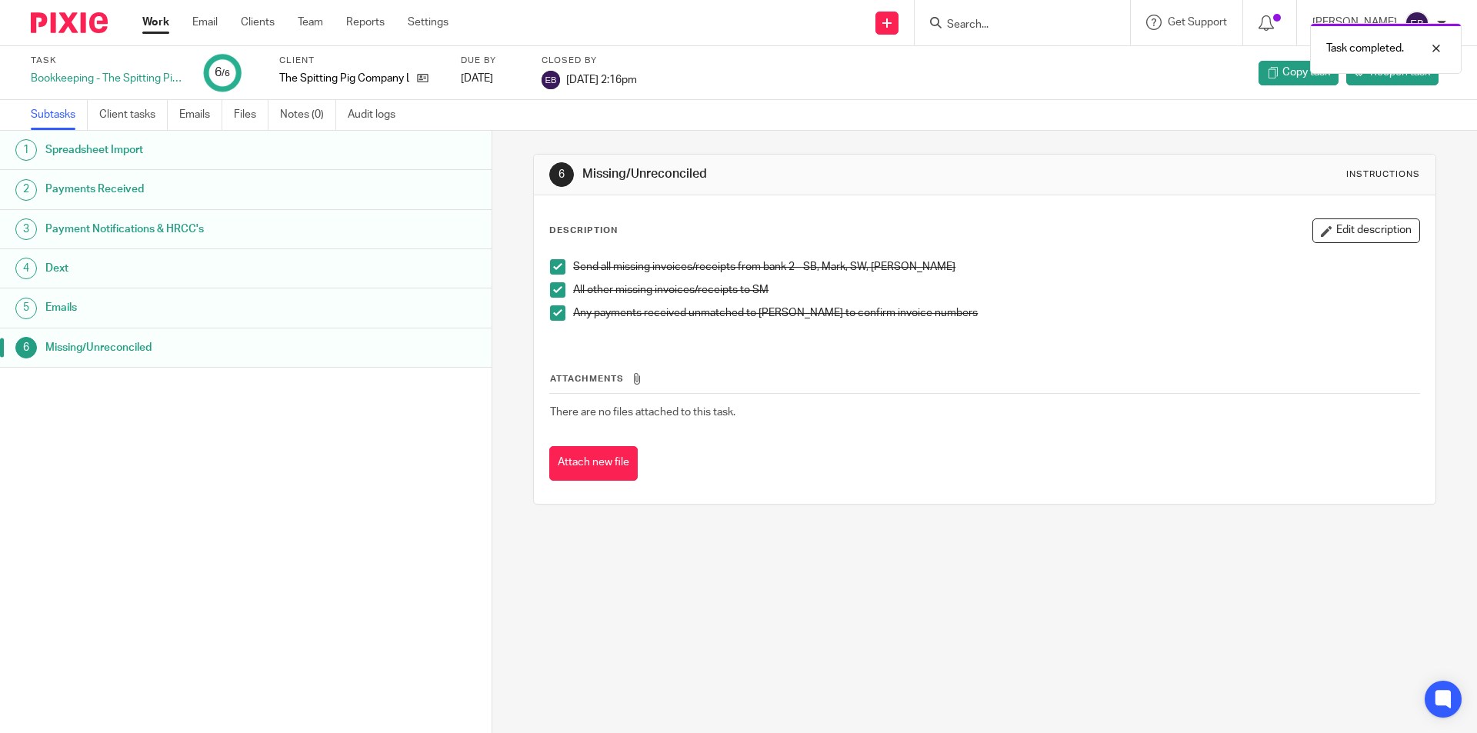
click at [161, 27] on link "Work" at bounding box center [155, 22] width 27 height 15
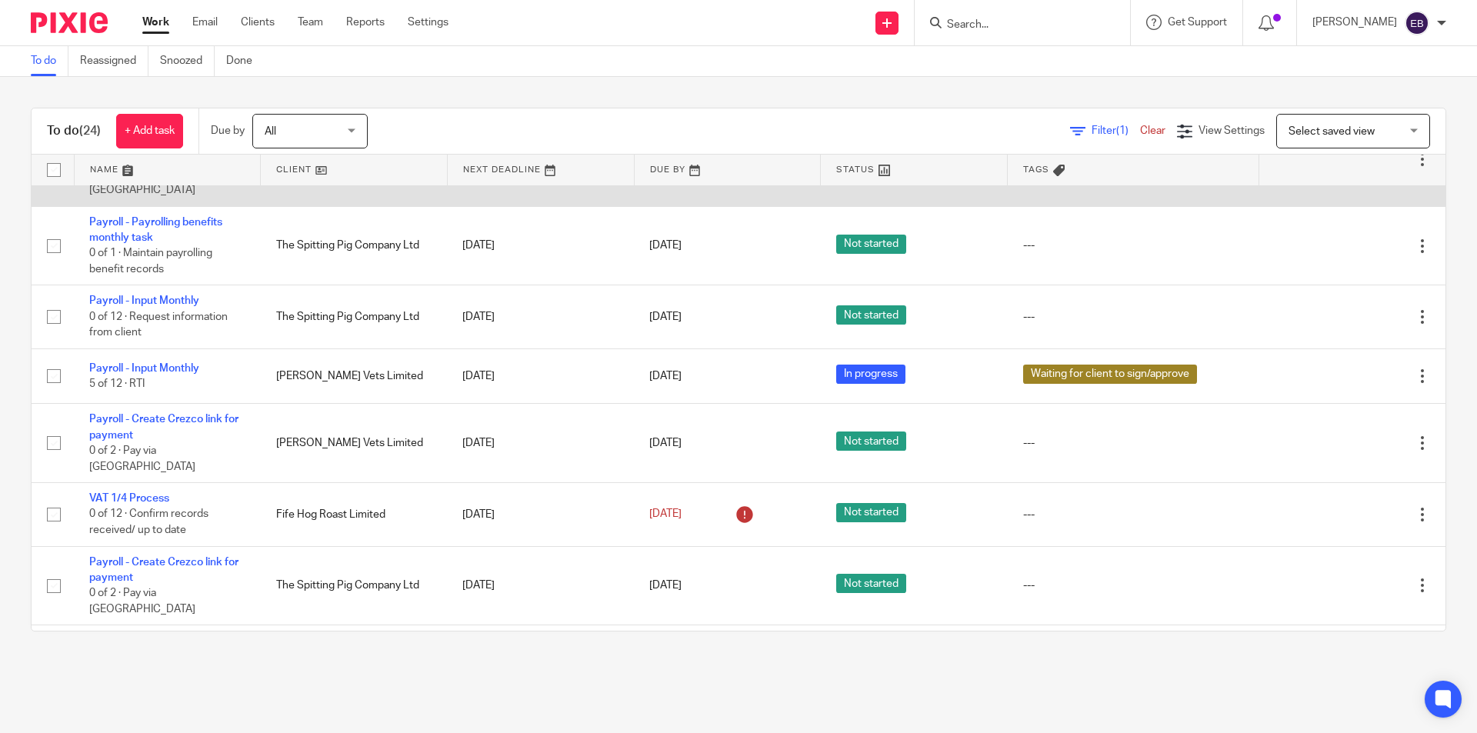
scroll to position [923, 0]
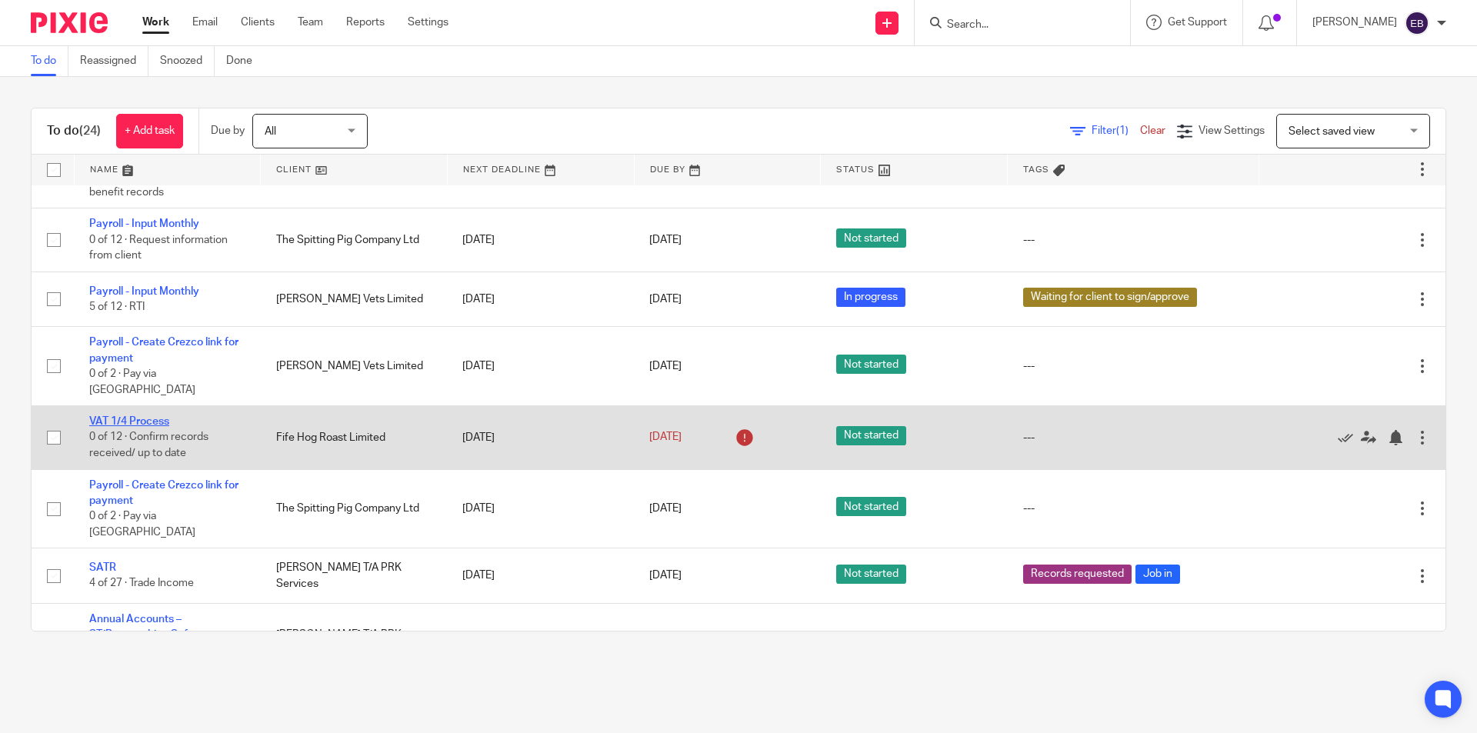
click at [125, 416] on link "VAT 1/4 Process" at bounding box center [129, 421] width 80 height 11
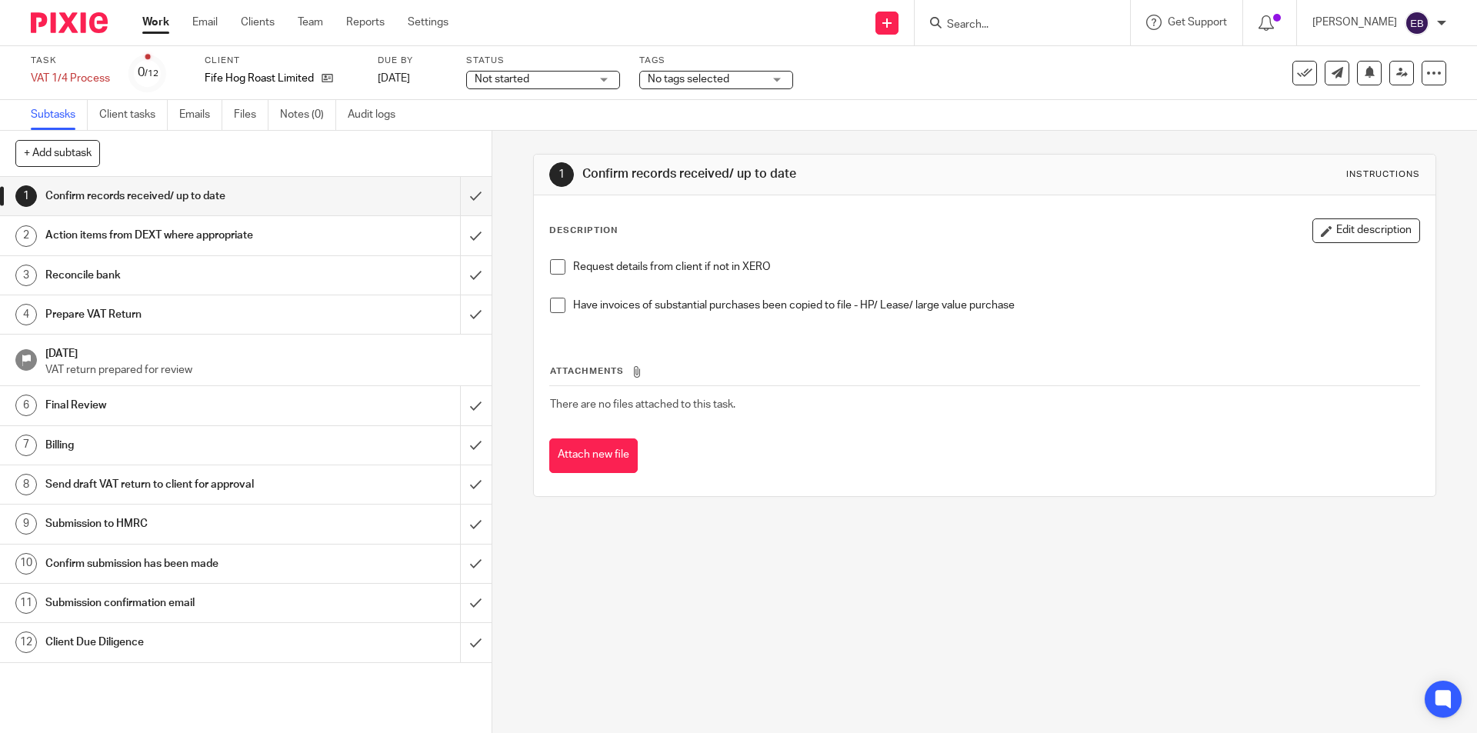
click at [665, 74] on span "No tags selected" at bounding box center [689, 79] width 82 height 11
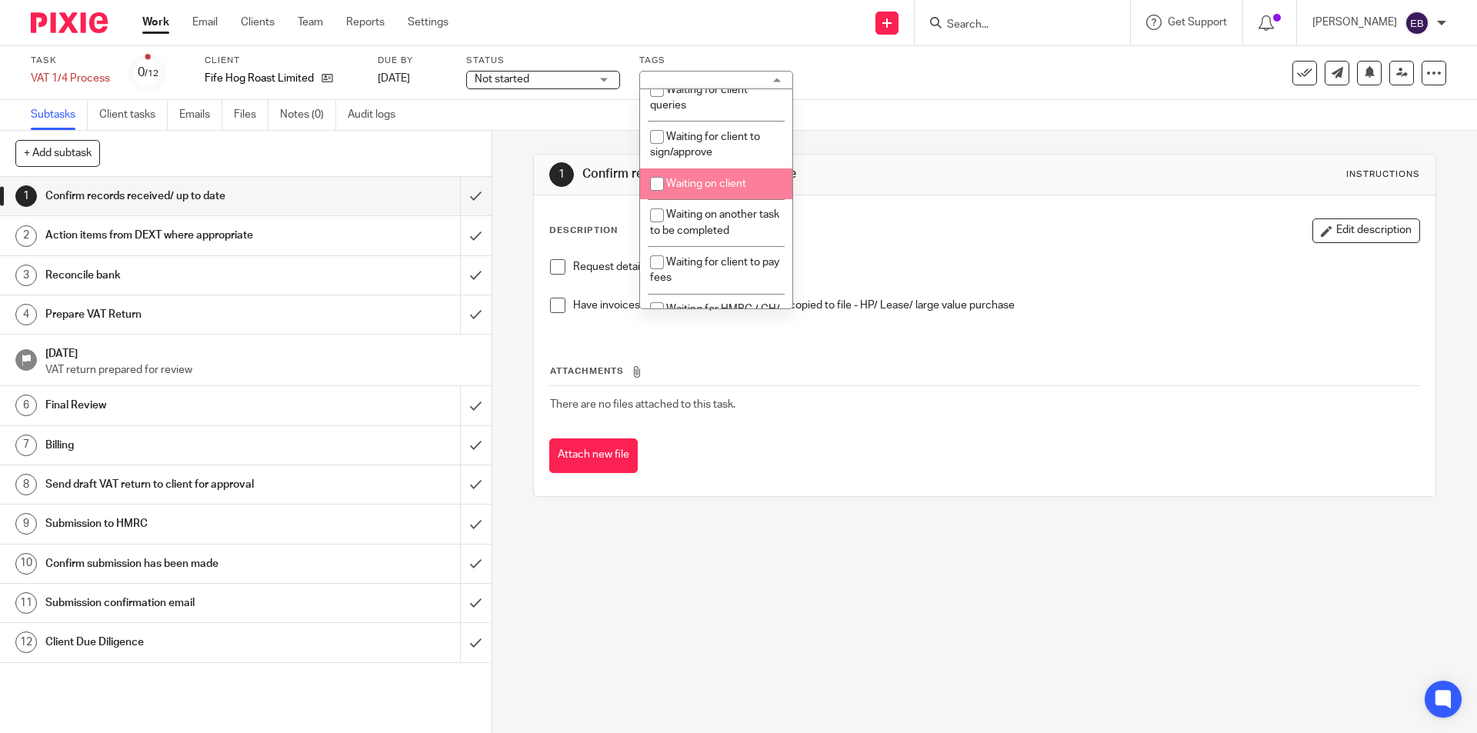
scroll to position [315, 0]
click at [744, 175] on span "Waiting on client" at bounding box center [706, 180] width 80 height 11
checkbox input "true"
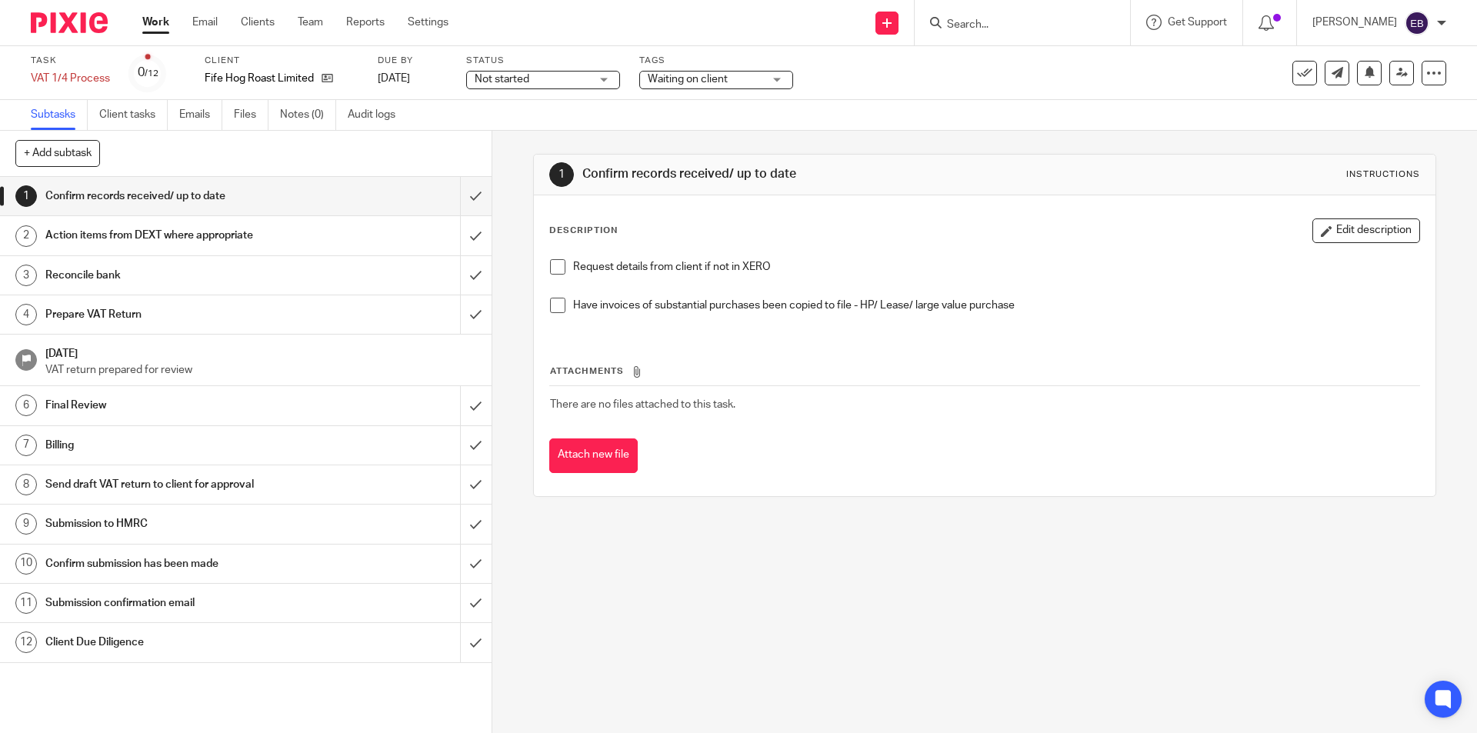
click at [167, 18] on link "Work" at bounding box center [155, 22] width 27 height 15
